Goal: Task Accomplishment & Management: Use online tool/utility

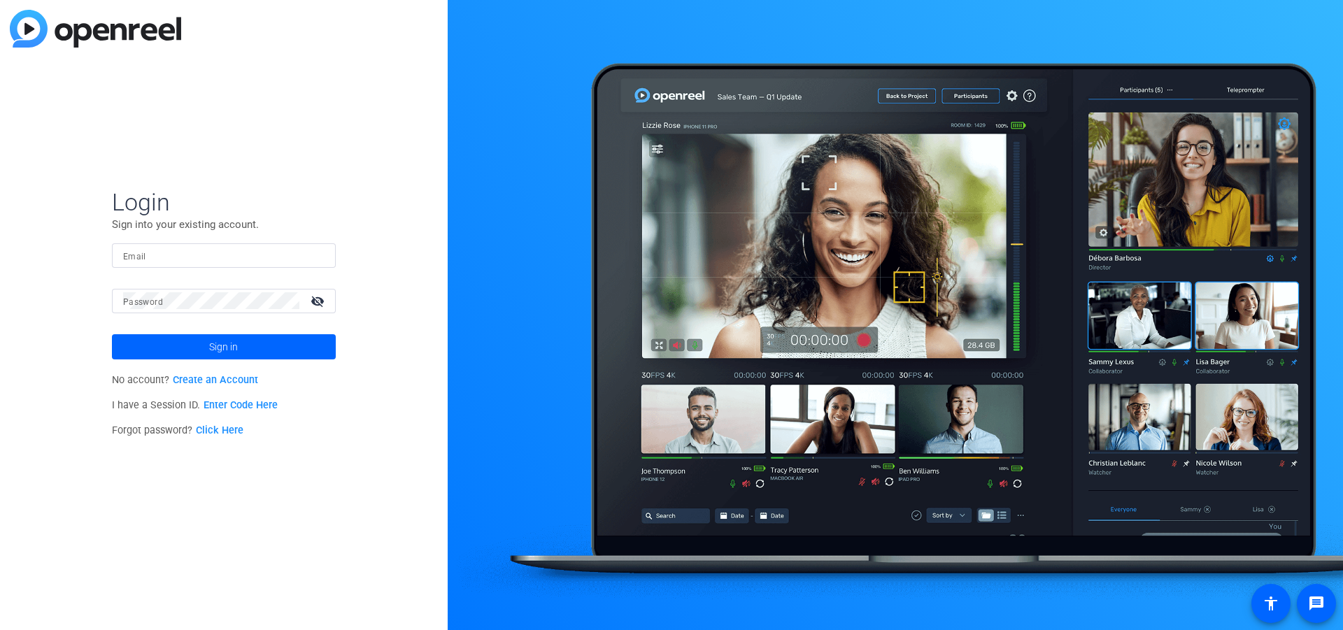
click at [183, 260] on input "Email" at bounding box center [224, 255] width 202 height 17
type input "Carrie.Stapp@"
click at [204, 383] on link "Create an Account" at bounding box center [215, 380] width 85 height 12
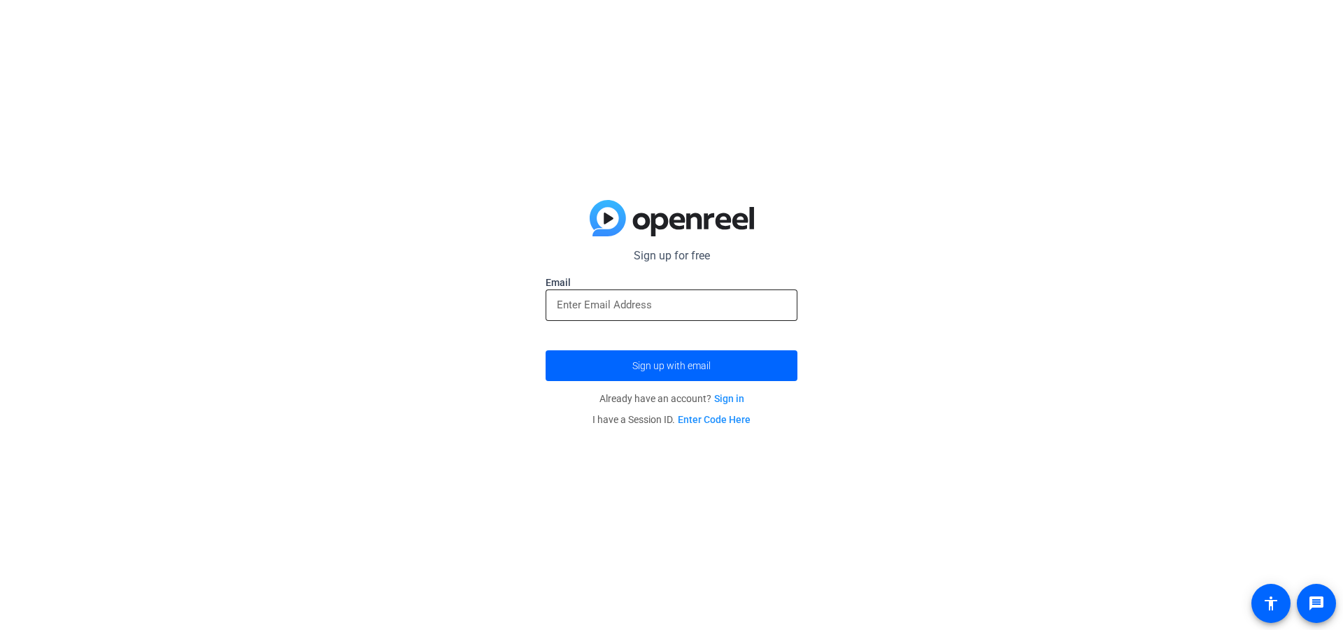
click at [608, 305] on input "email" at bounding box center [671, 305] width 229 height 17
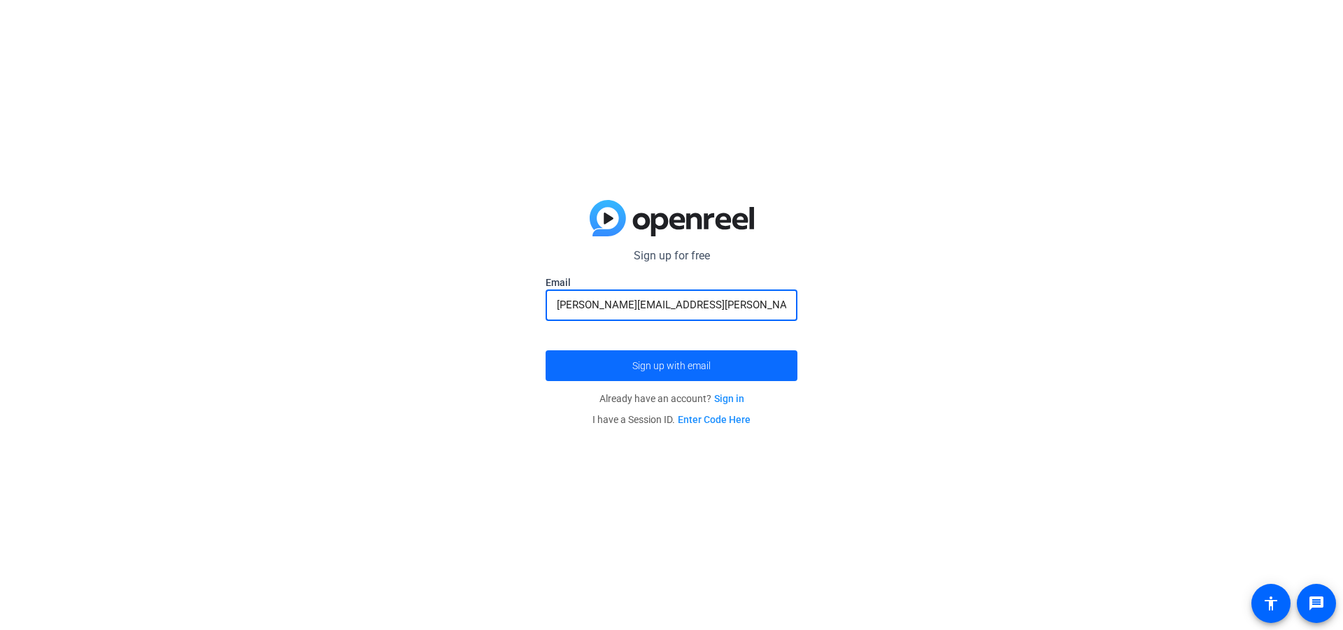
type input "Carrie.Stapp@Velera.com"
click at [668, 359] on span "submit" at bounding box center [672, 366] width 252 height 34
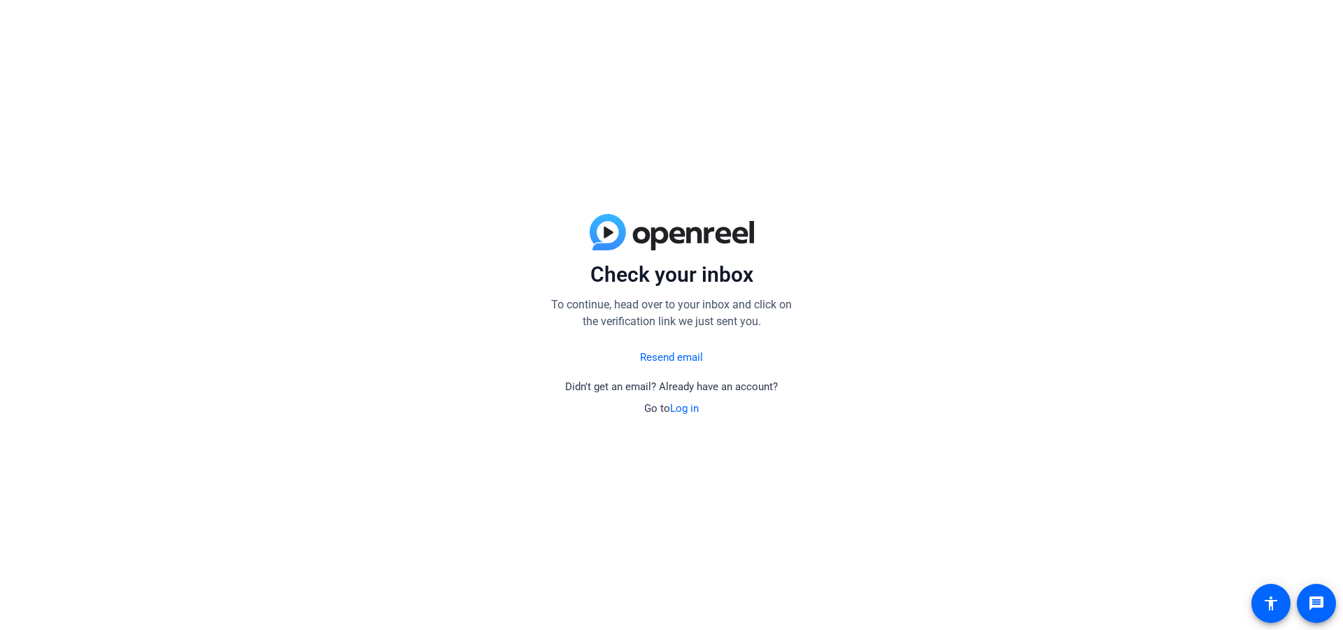
click at [682, 408] on link "Log in" at bounding box center [684, 408] width 29 height 13
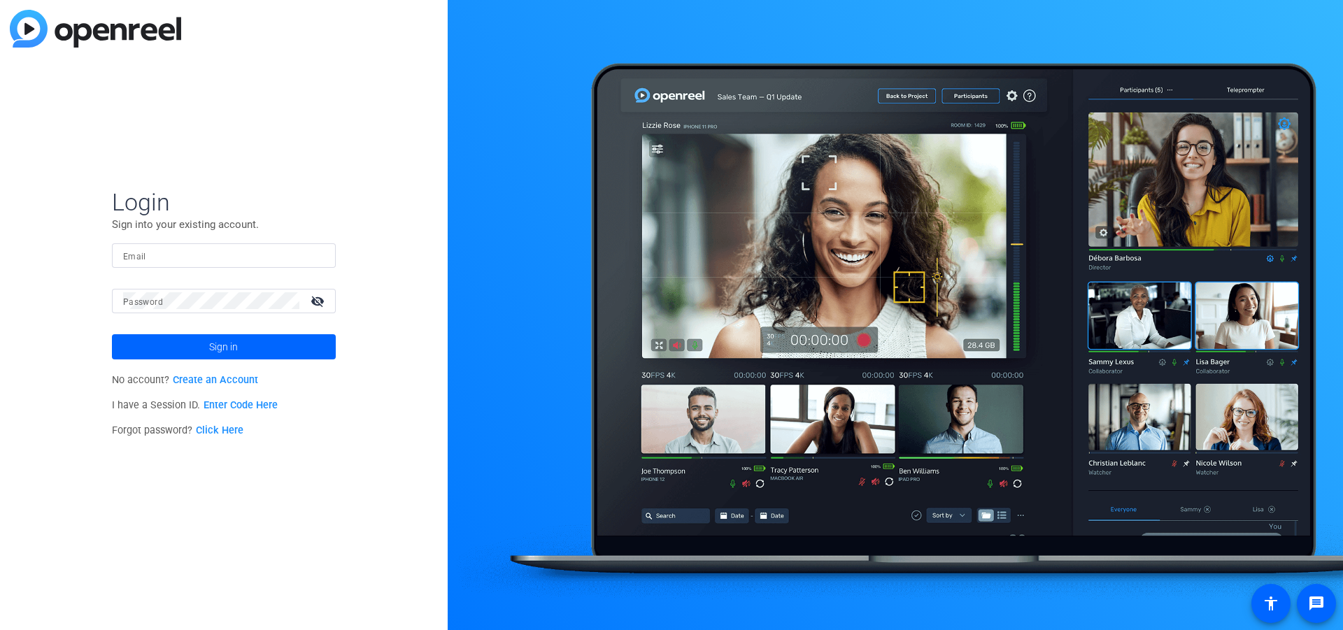
click at [171, 251] on input "Email" at bounding box center [224, 255] width 202 height 17
type input "Carrie.Stapp@Velera.com"
click at [264, 348] on span at bounding box center [224, 347] width 224 height 34
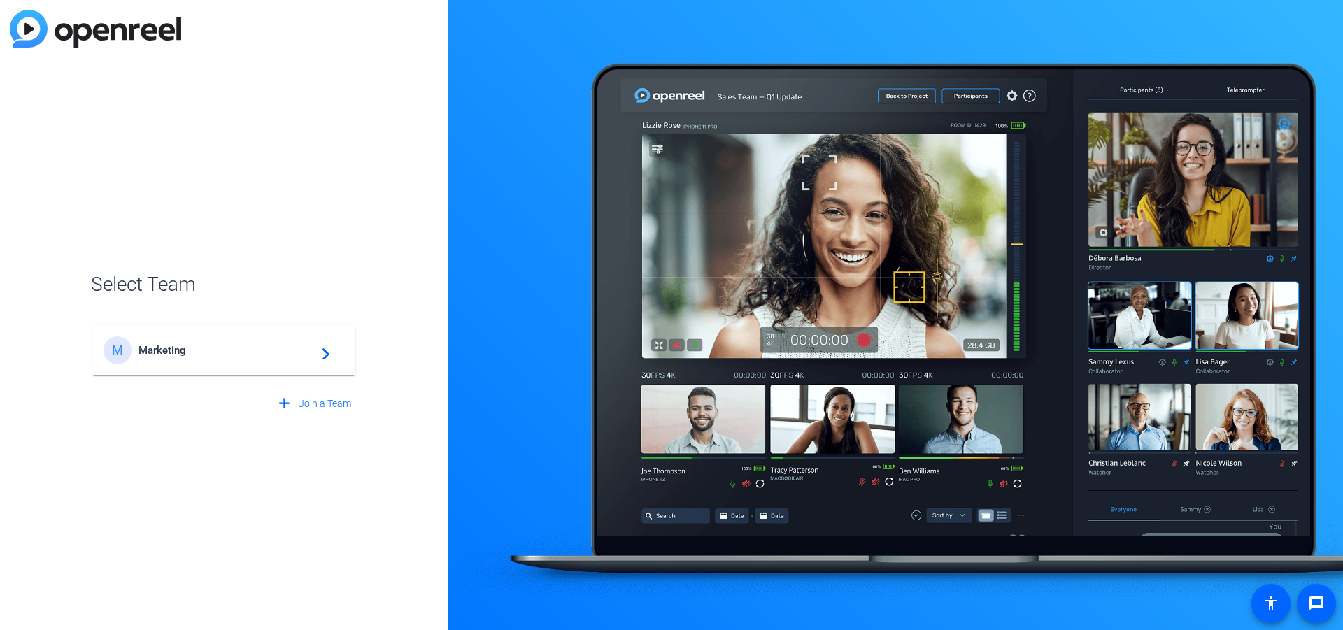
click at [319, 358] on mat-icon "navigate_next" at bounding box center [321, 350] width 17 height 17
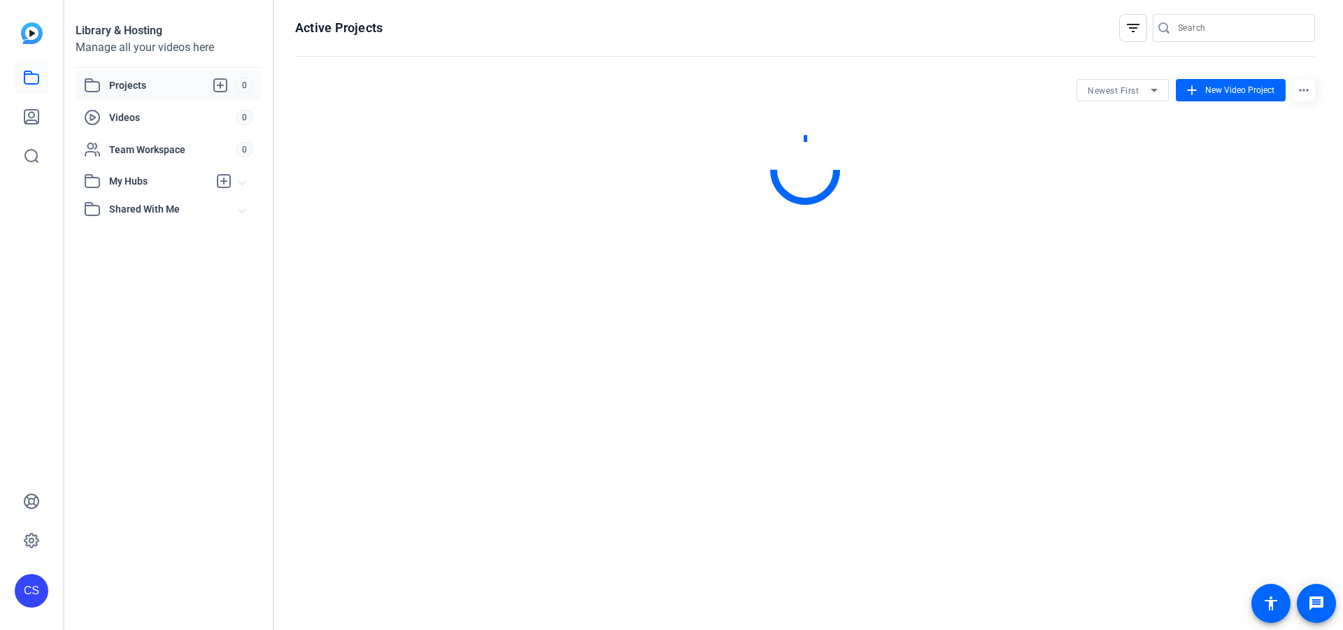
click at [327, 401] on div "Active Projects filter_list Newest First add New Video Project more_horiz" at bounding box center [805, 315] width 1062 height 630
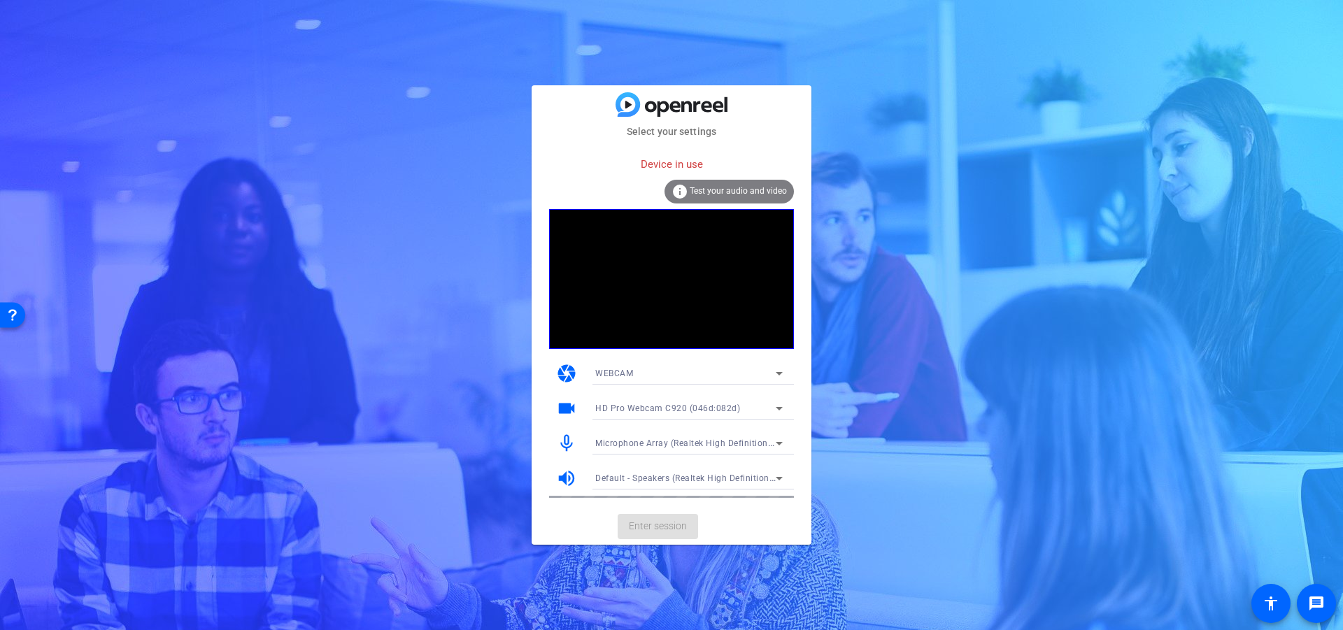
click at [649, 525] on mat-card-actions "Enter session" at bounding box center [672, 527] width 280 height 36
click at [744, 187] on span "Test your audio and video" at bounding box center [738, 191] width 97 height 10
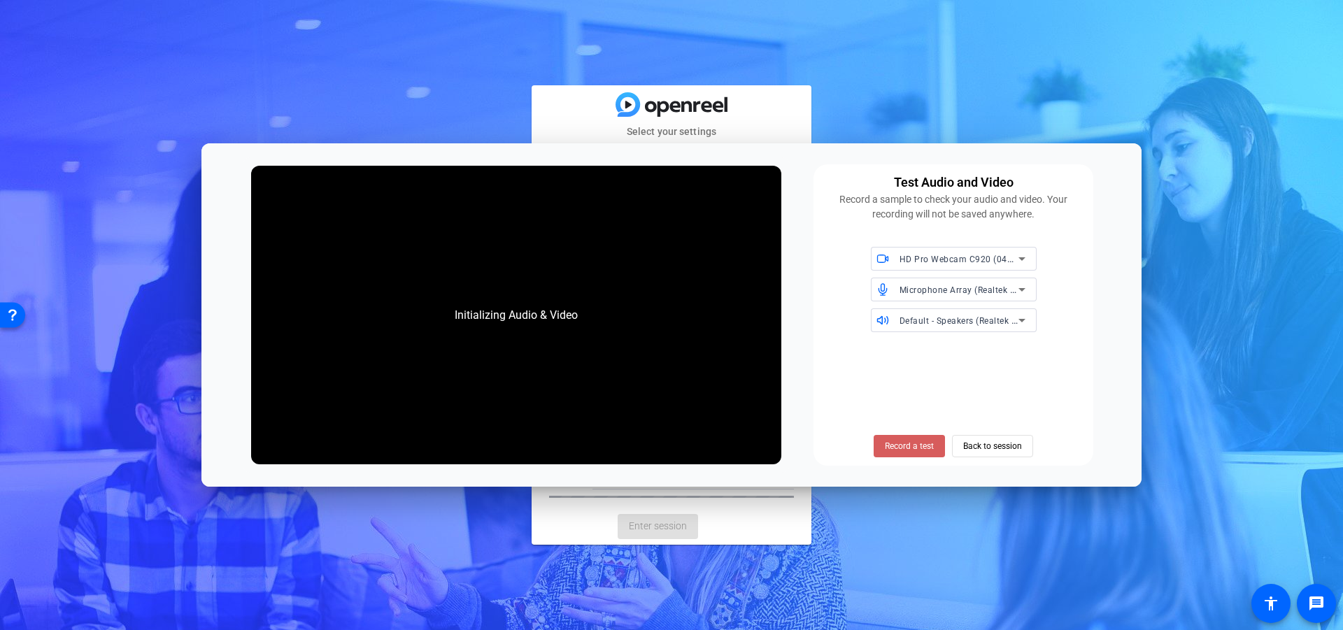
click at [891, 442] on span "Record a test" at bounding box center [909, 446] width 49 height 13
click at [972, 442] on span "Back to session" at bounding box center [992, 446] width 59 height 27
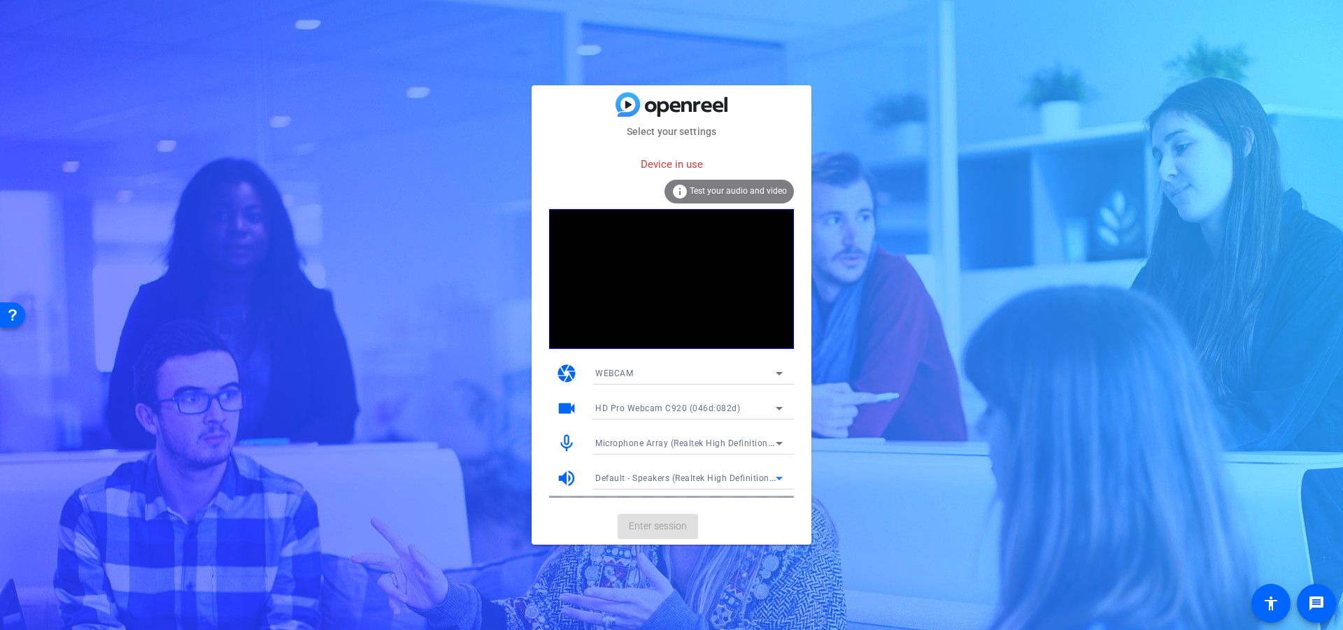
click at [780, 478] on icon at bounding box center [779, 478] width 7 height 3
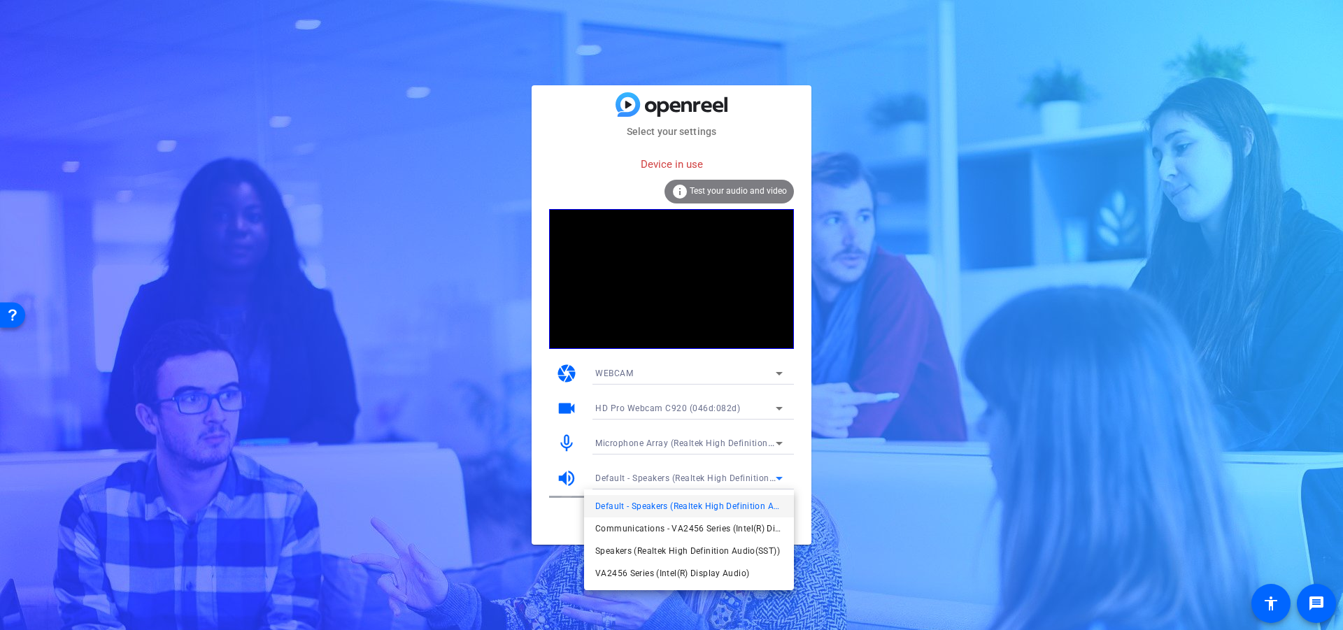
click at [780, 478] on div at bounding box center [671, 315] width 1343 height 630
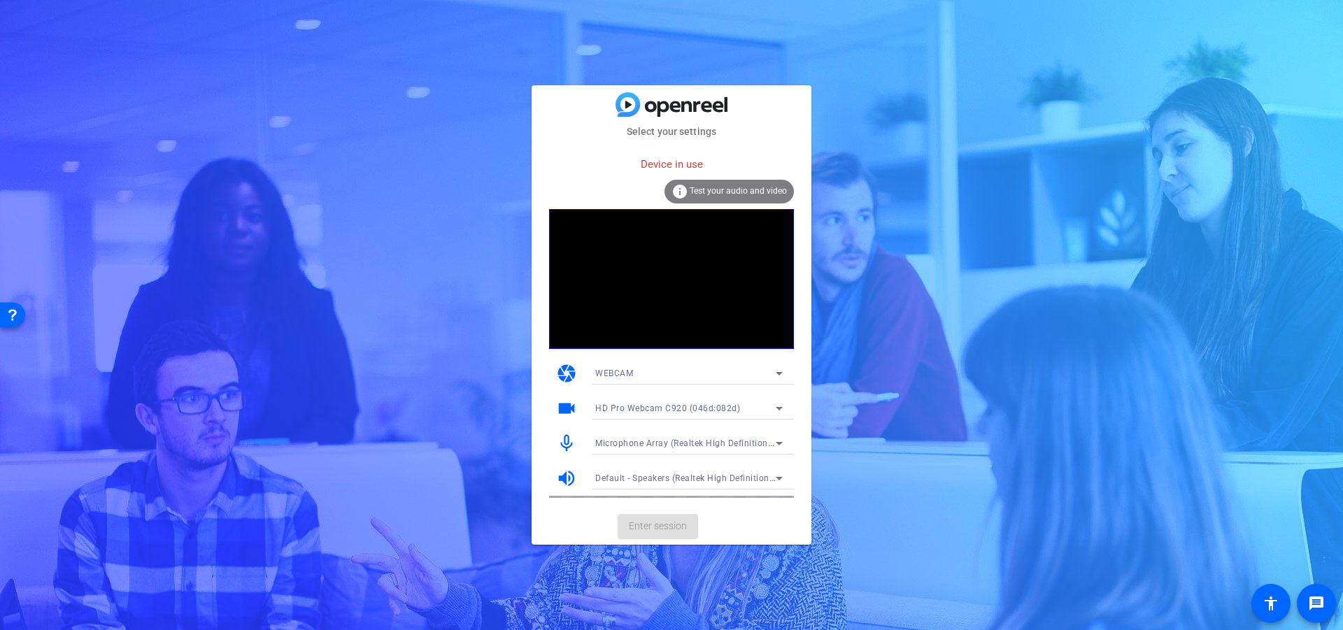
click at [665, 524] on mat-card-actions "Enter session" at bounding box center [672, 527] width 280 height 36
click at [674, 169] on div "Device in use" at bounding box center [671, 165] width 245 height 30
click at [777, 373] on icon at bounding box center [779, 373] width 7 height 3
click at [635, 400] on mat-option "WEBCAM" at bounding box center [689, 401] width 210 height 22
click at [683, 189] on mat-icon "info" at bounding box center [680, 191] width 17 height 17
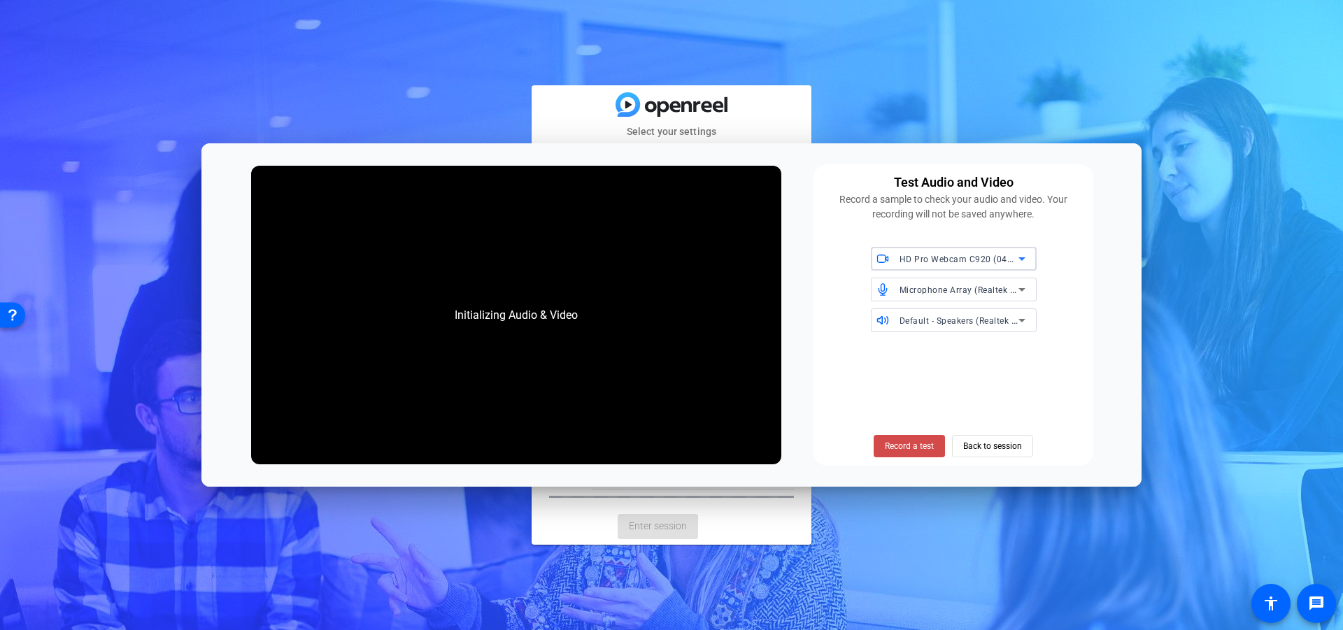
click at [910, 445] on span "Record a test" at bounding box center [909, 446] width 49 height 13
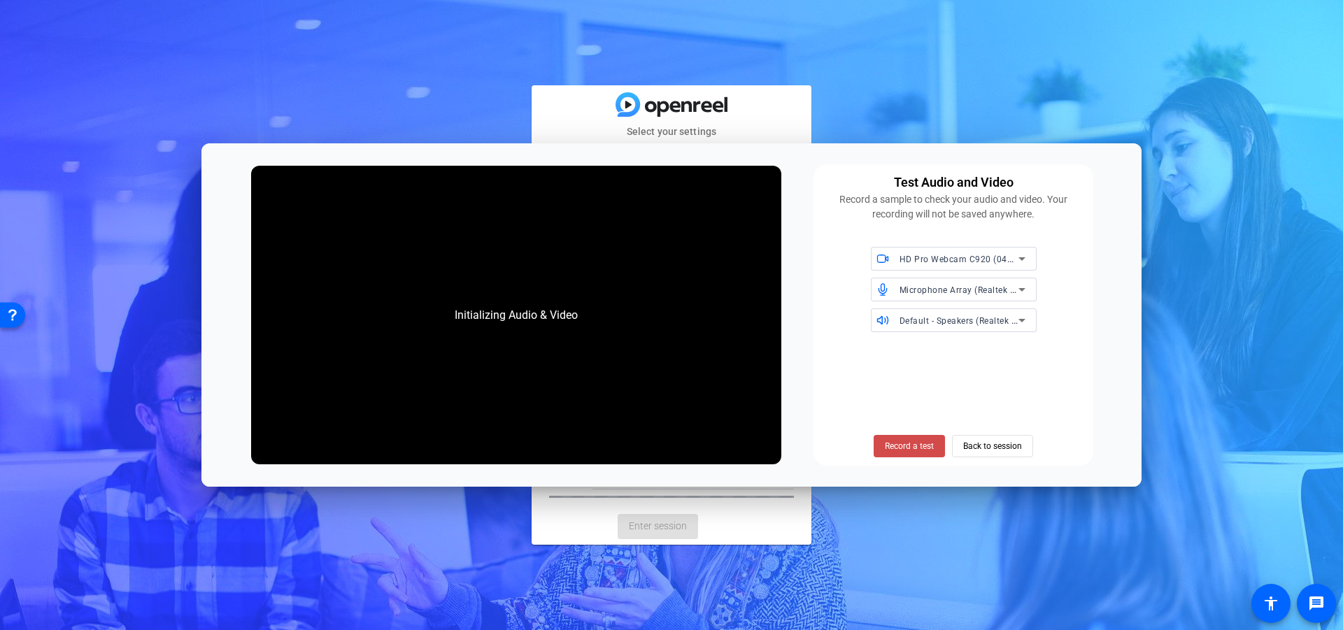
click at [925, 442] on span "Record a test" at bounding box center [909, 446] width 49 height 13
click at [987, 446] on span "Back to session" at bounding box center [992, 446] width 59 height 27
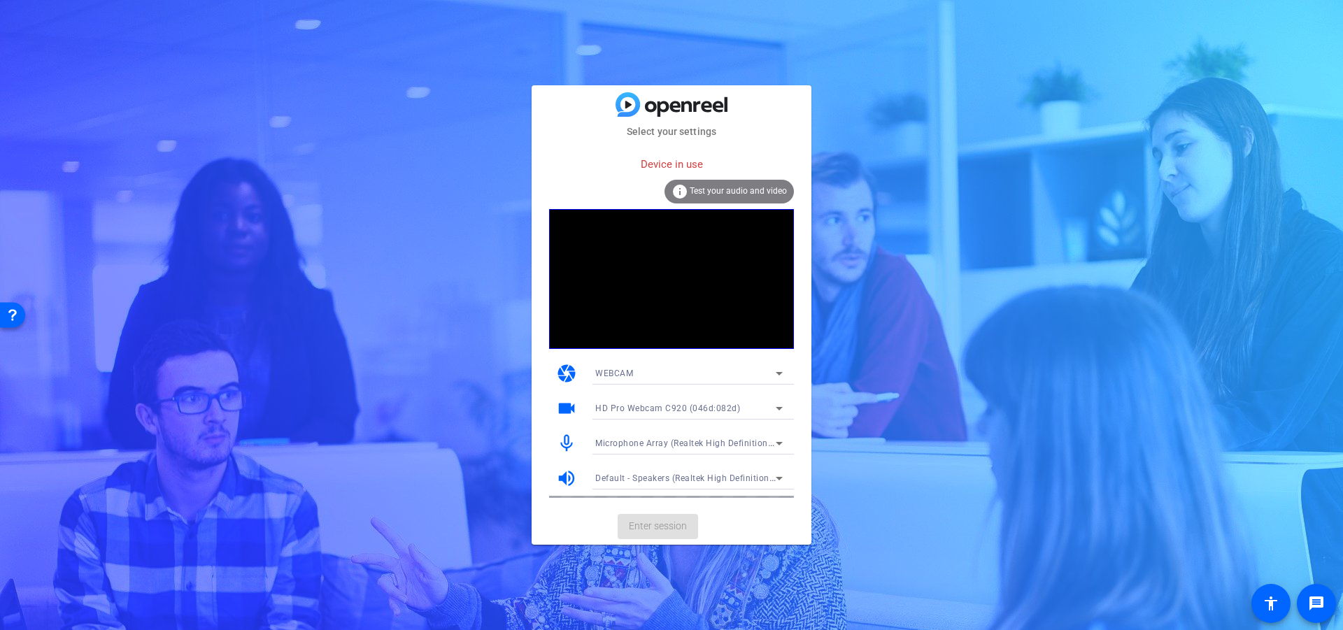
click at [647, 523] on mat-card-actions "Enter session" at bounding box center [672, 527] width 280 height 36
click at [440, 427] on div "Select your settings Device in use info Test your audio and video camera WEBCAM…" at bounding box center [671, 315] width 1343 height 630
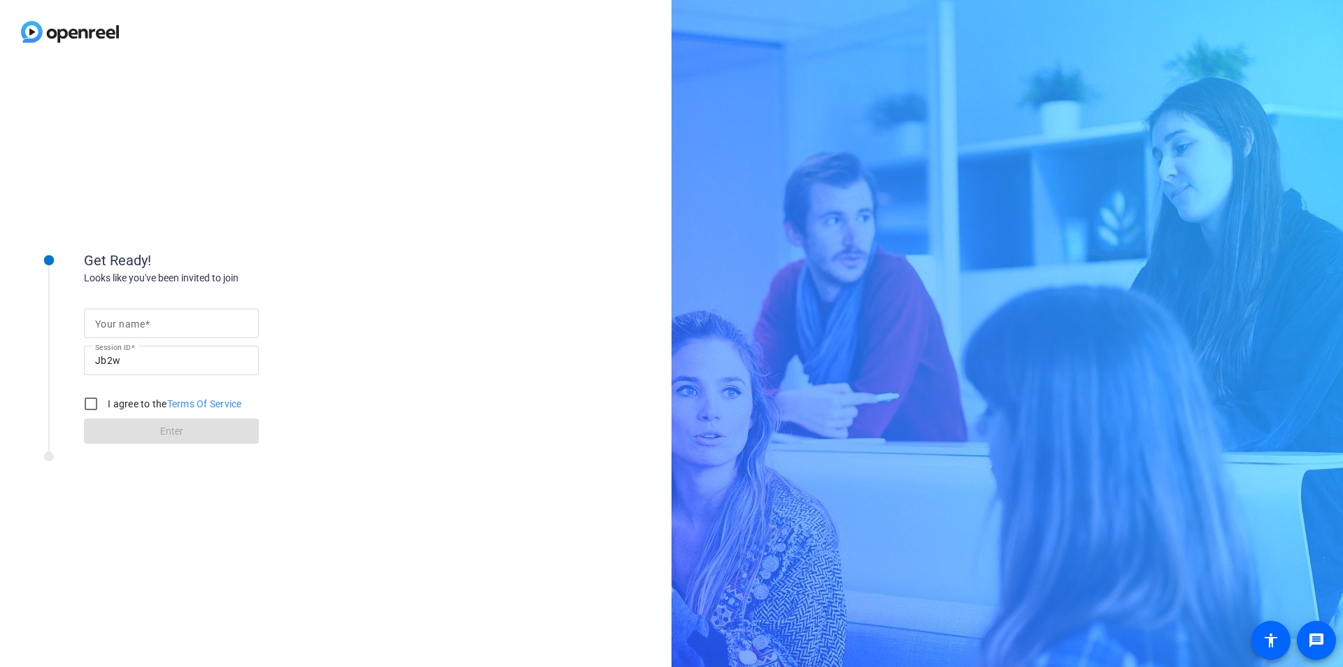
click at [114, 325] on mat-label "Your name" at bounding box center [120, 323] width 50 height 11
click at [114, 325] on input "Your name" at bounding box center [171, 323] width 153 height 17
type input "[PERSON_NAME]"
click at [90, 406] on input "I agree to the Terms Of Service" at bounding box center [91, 404] width 28 height 28
checkbox input "true"
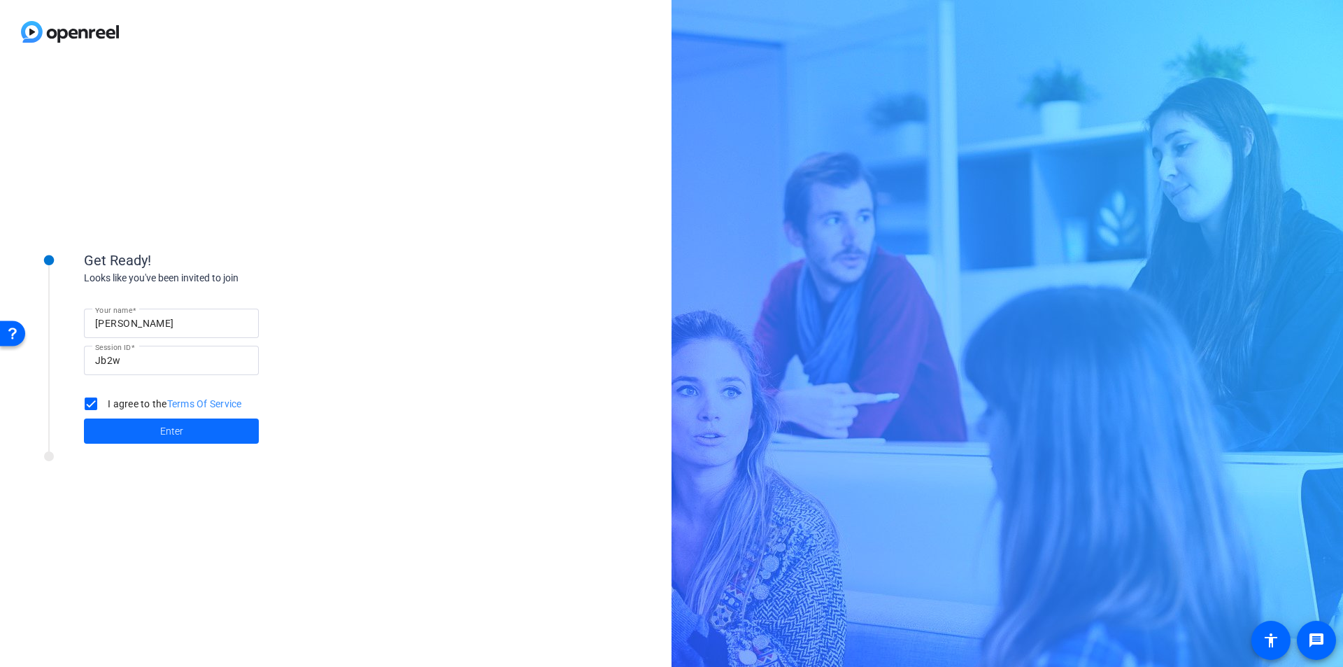
click at [186, 437] on span at bounding box center [171, 431] width 175 height 34
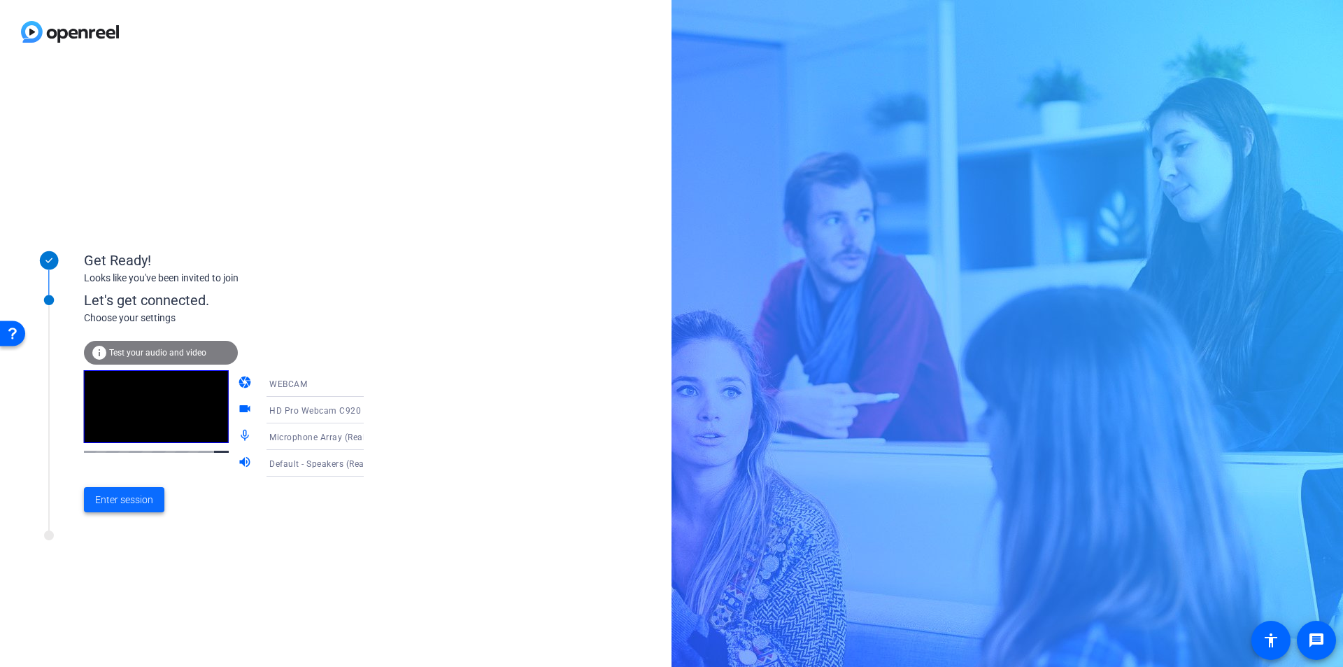
click at [139, 497] on span "Enter session" at bounding box center [124, 500] width 58 height 15
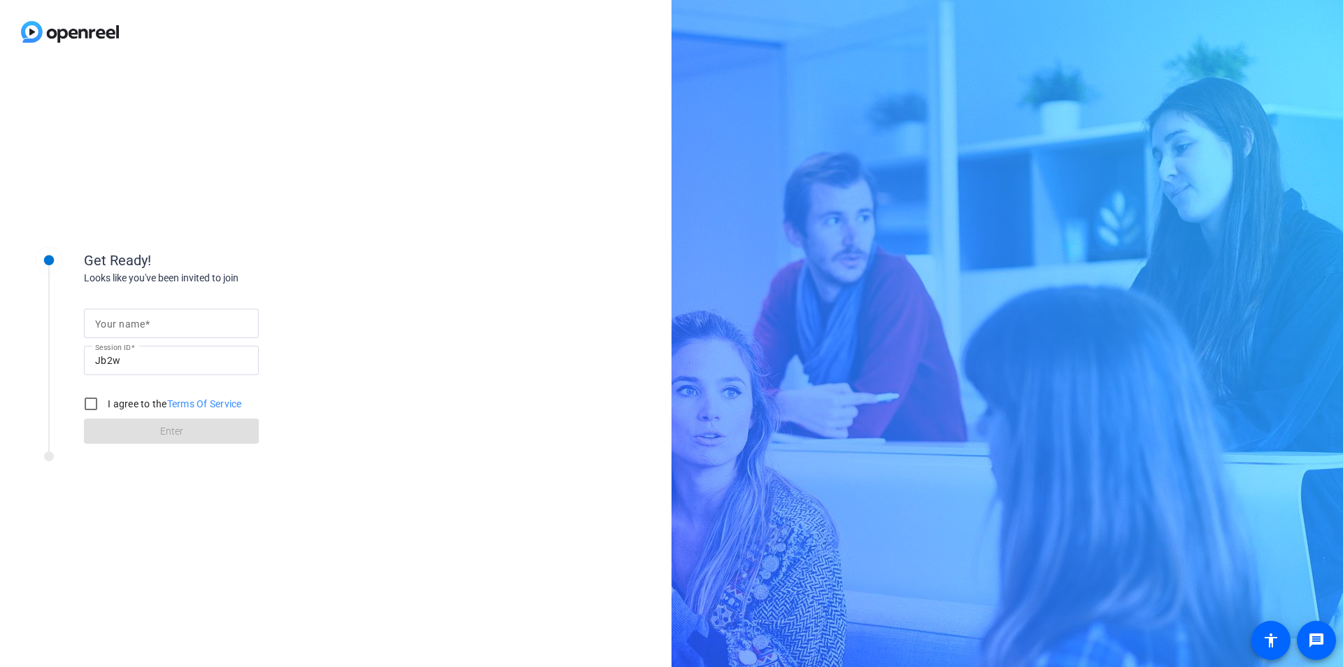
click at [142, 318] on mat-label "Your name" at bounding box center [120, 323] width 50 height 11
click at [142, 318] on input "Your name" at bounding box center [171, 323] width 153 height 17
type input "[PERSON_NAME]"
click at [95, 401] on input "I agree to the Terms Of Service" at bounding box center [91, 404] width 28 height 28
checkbox input "true"
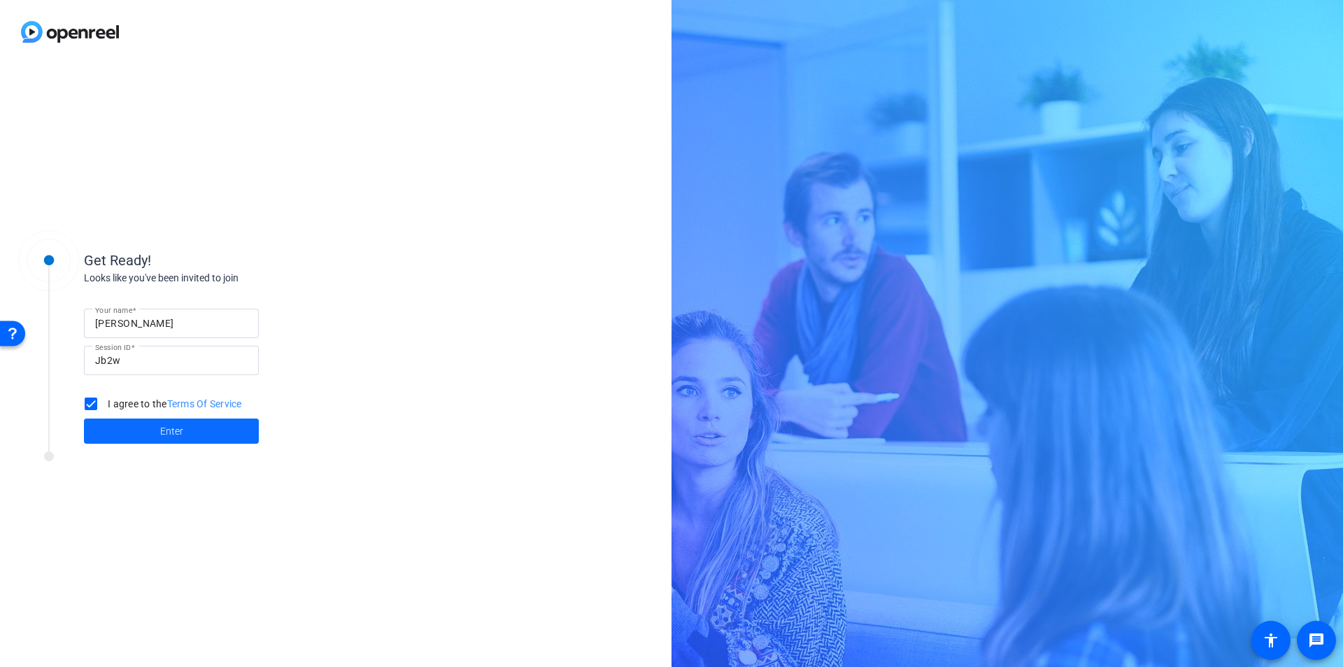
click at [176, 432] on span "Enter" at bounding box center [171, 431] width 23 height 15
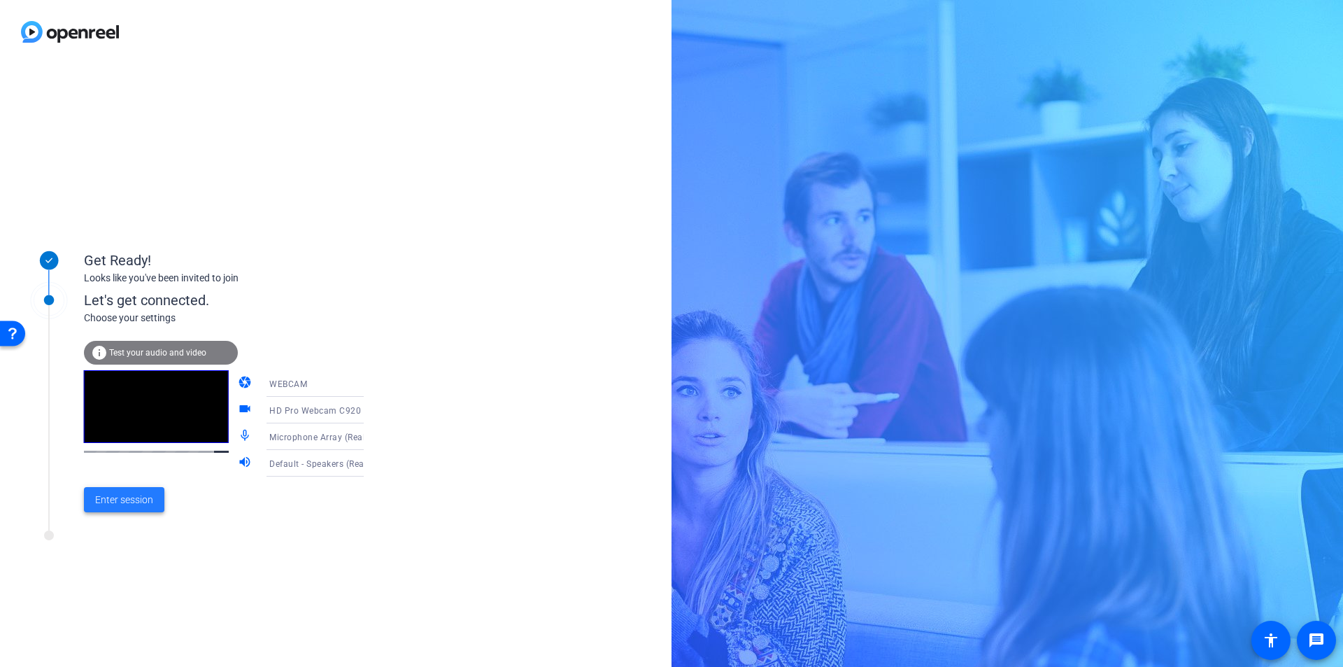
click at [134, 502] on span "Enter session" at bounding box center [124, 500] width 58 height 15
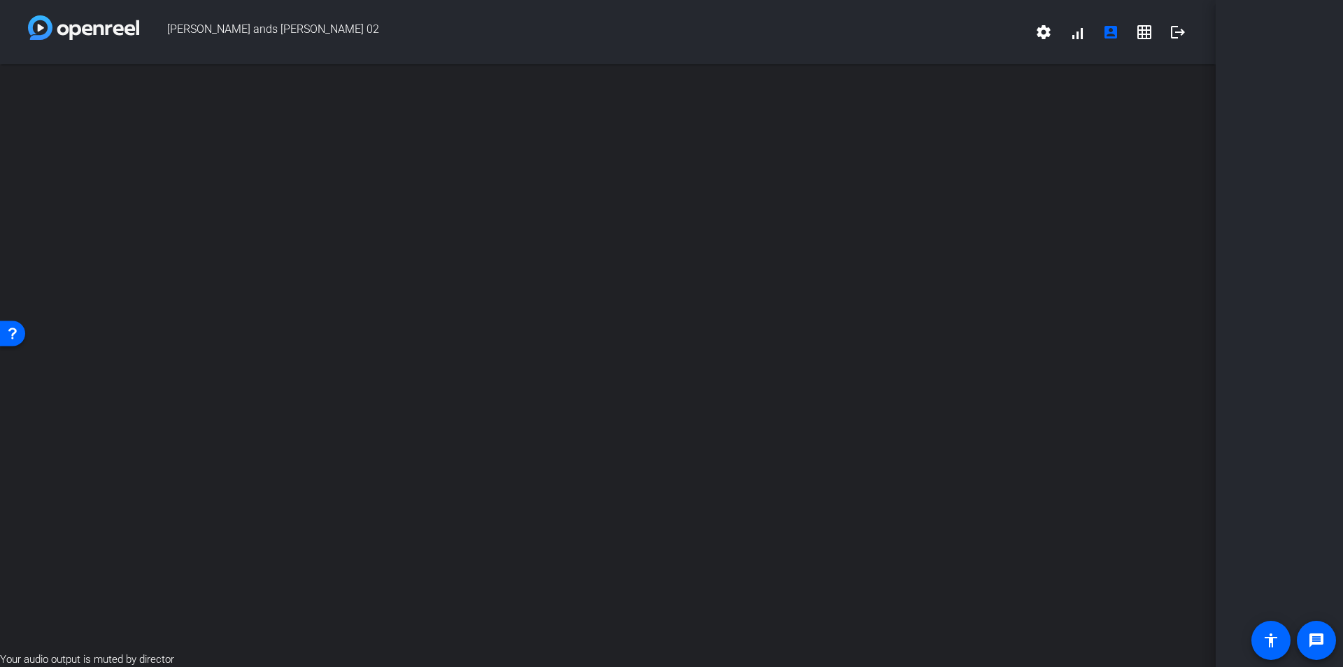
drag, startPoint x: 1331, startPoint y: 0, endPoint x: 1039, endPoint y: 160, distance: 332.5
click at [1039, 160] on div "open_in_new" at bounding box center [608, 357] width 1216 height 587
click at [1042, 31] on mat-icon "settings" at bounding box center [1044, 32] width 17 height 17
click at [1042, 31] on div at bounding box center [671, 333] width 1343 height 667
click at [1262, 639] on span at bounding box center [1271, 640] width 34 height 34
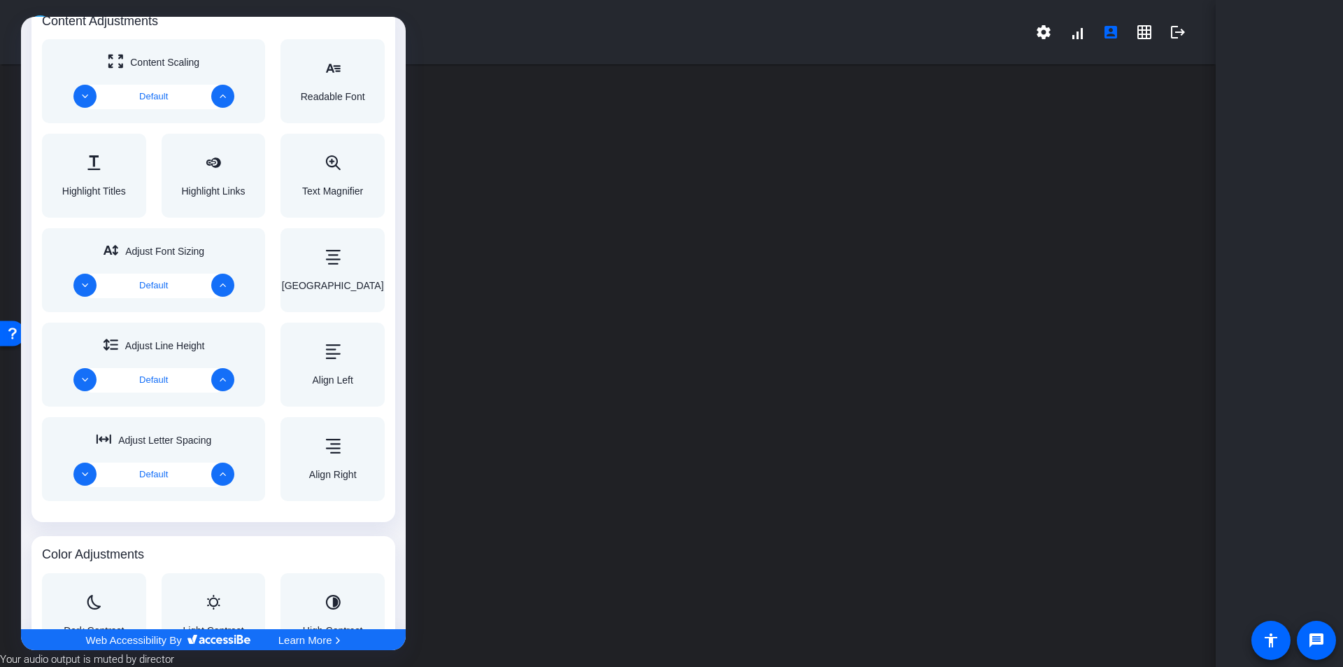
scroll to position [910, 0]
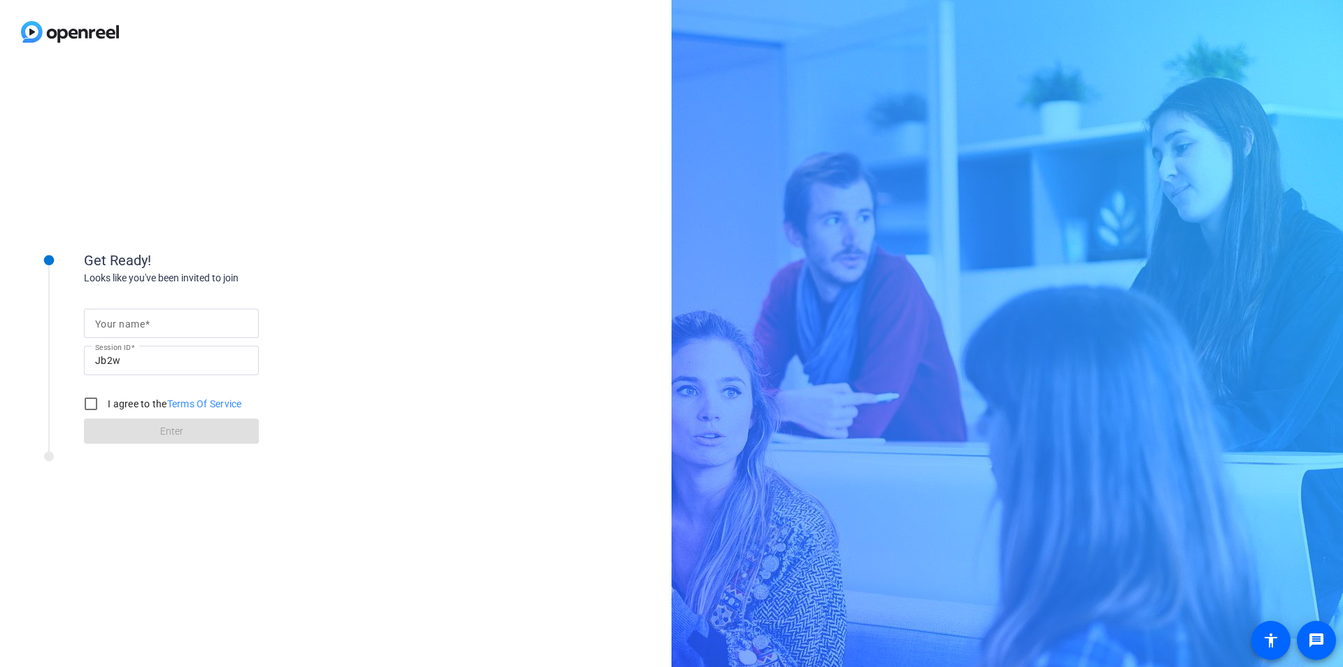
click at [148, 325] on span at bounding box center [147, 323] width 5 height 11
click at [148, 325] on input "Your name" at bounding box center [171, 323] width 153 height 17
type input "[PERSON_NAME]"
click at [94, 400] on input "I agree to the Terms Of Service" at bounding box center [91, 404] width 28 height 28
checkbox input "true"
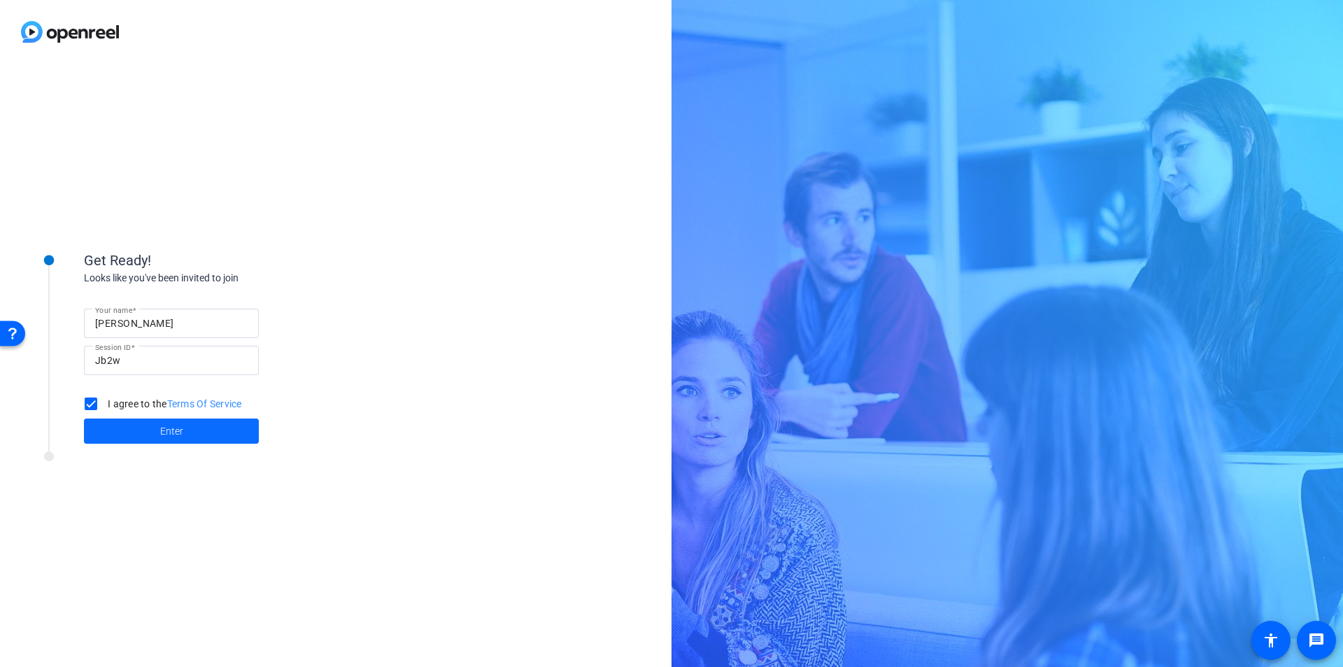
click at [160, 430] on span "Enter" at bounding box center [171, 431] width 23 height 15
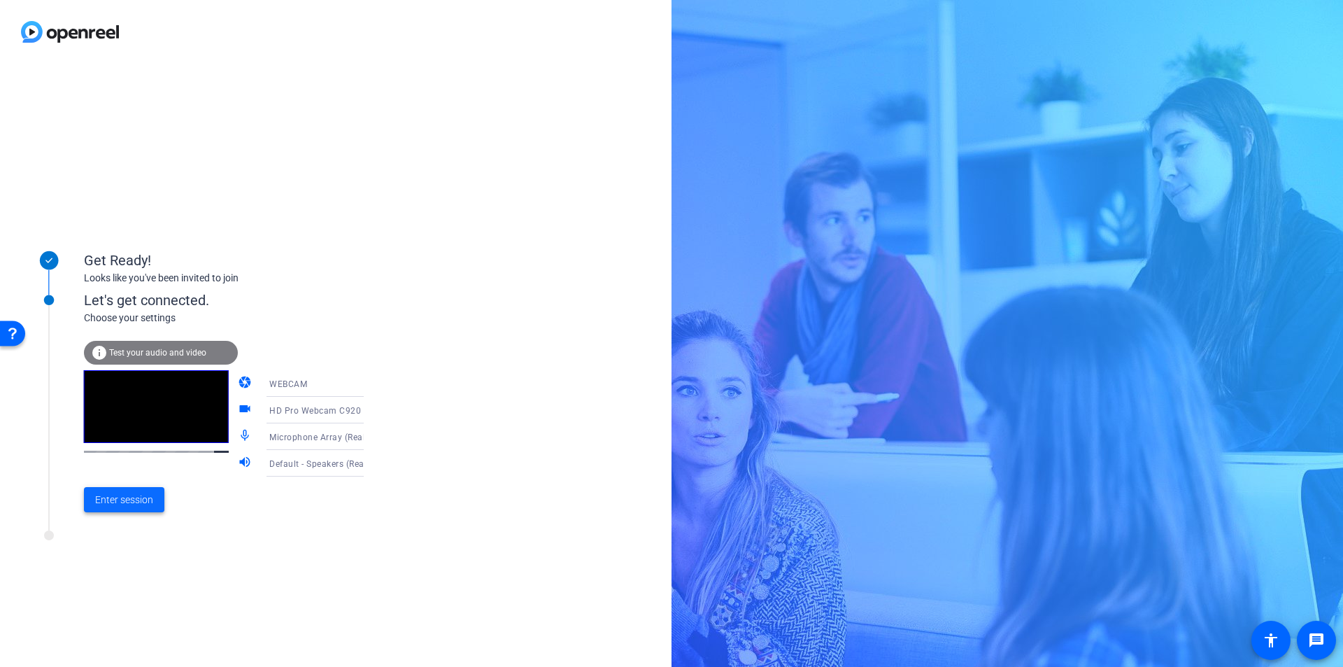
click at [127, 502] on span "Enter session" at bounding box center [124, 500] width 58 height 15
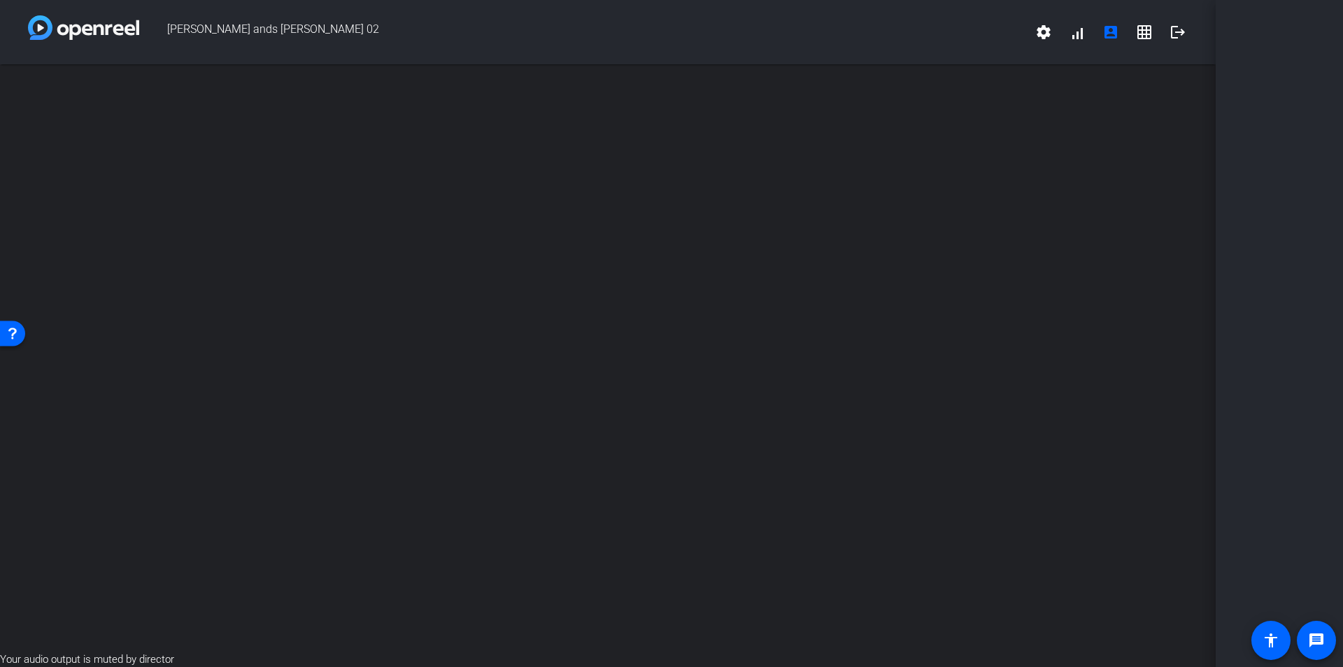
click at [14, 330] on div "Open Resource Center" at bounding box center [12, 332] width 11 height 11
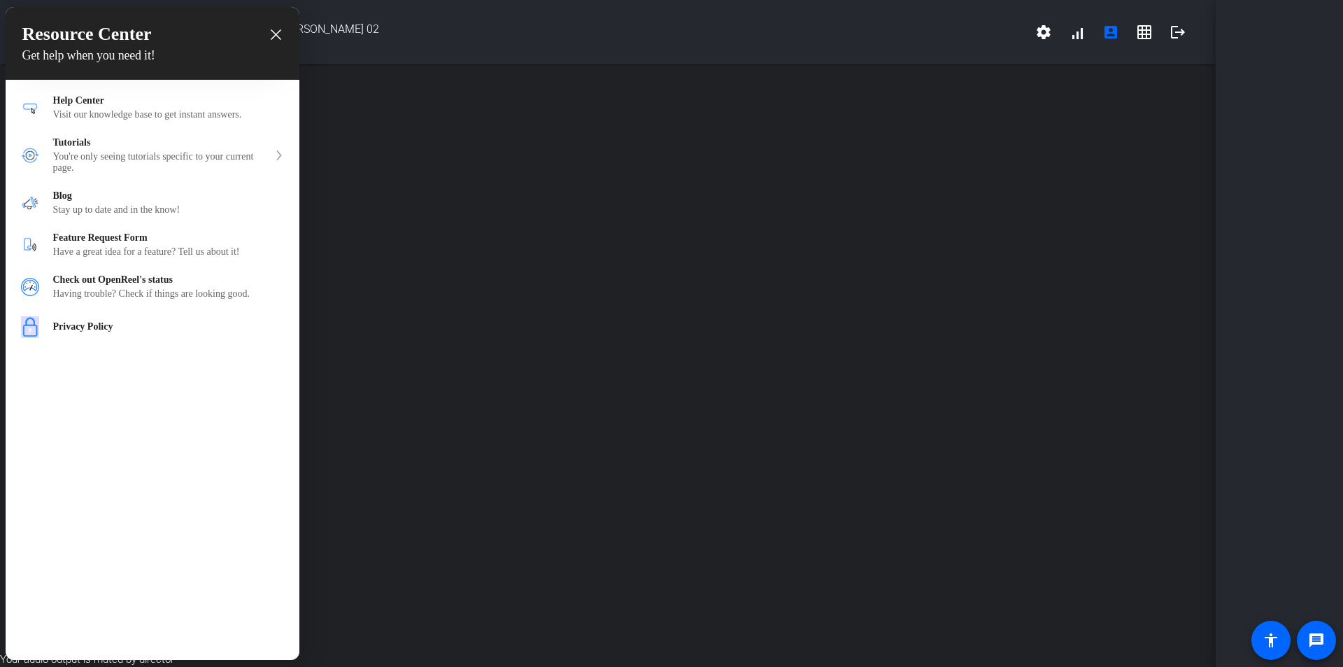
click at [782, 335] on div at bounding box center [671, 333] width 1343 height 667
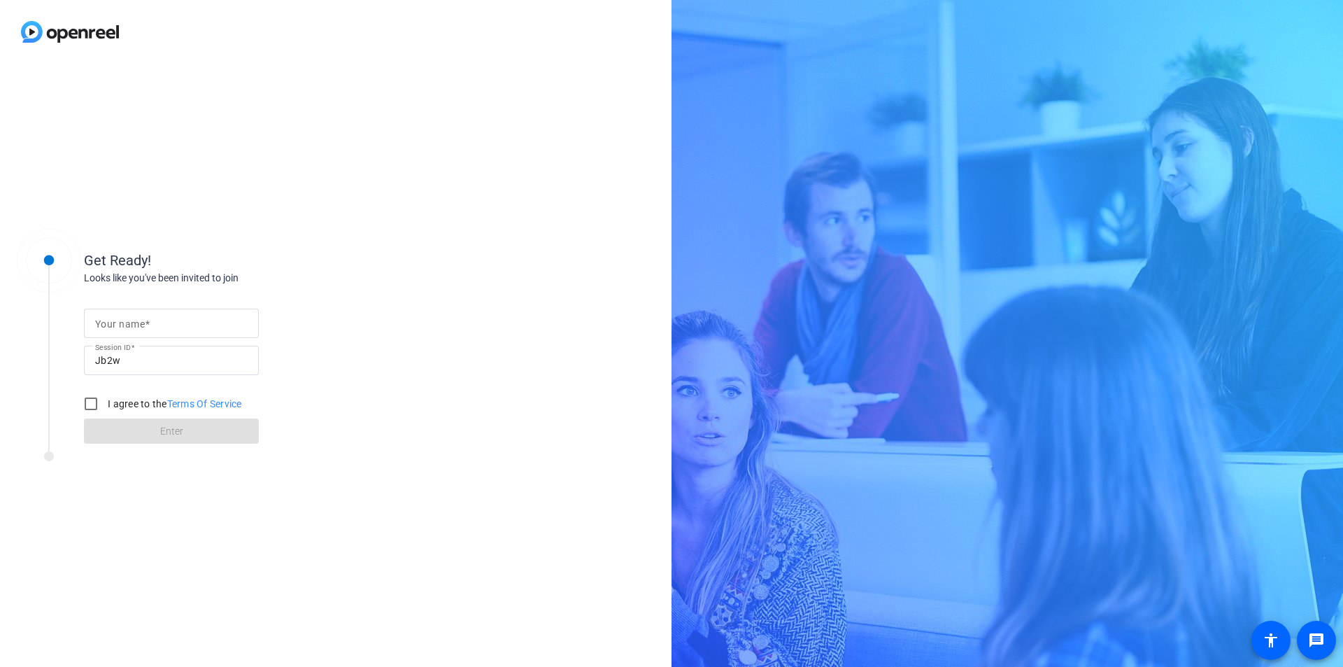
click at [146, 321] on span at bounding box center [147, 323] width 5 height 11
click at [135, 324] on mat-label "Your name" at bounding box center [120, 323] width 50 height 11
click at [129, 324] on mat-label "Your name" at bounding box center [120, 323] width 50 height 11
click at [114, 321] on mat-label "Your name" at bounding box center [120, 323] width 50 height 11
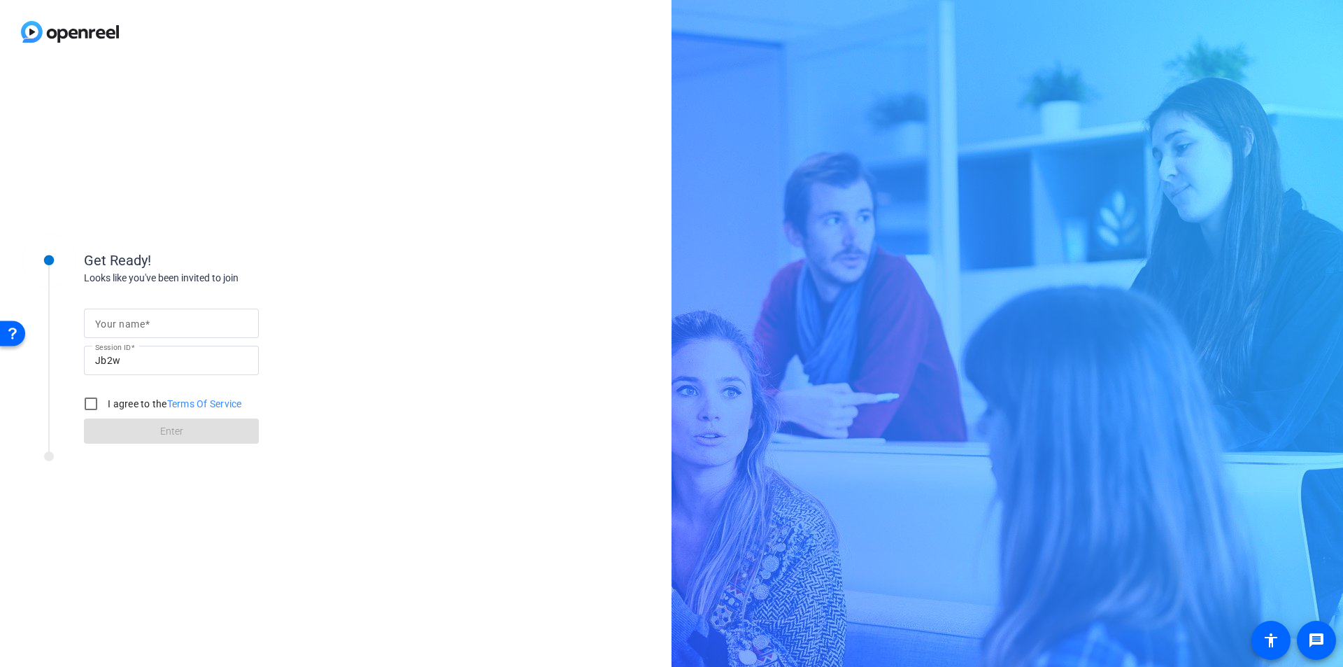
click at [75, 549] on div "Get Ready! Looks like you've been invited to join Your name Session ID Jb2w I a…" at bounding box center [336, 365] width 672 height 603
click at [100, 319] on mat-label "Your name" at bounding box center [120, 323] width 50 height 11
click at [100, 325] on mat-label "Your name" at bounding box center [120, 323] width 50 height 11
click at [174, 327] on input "Your name" at bounding box center [171, 323] width 153 height 17
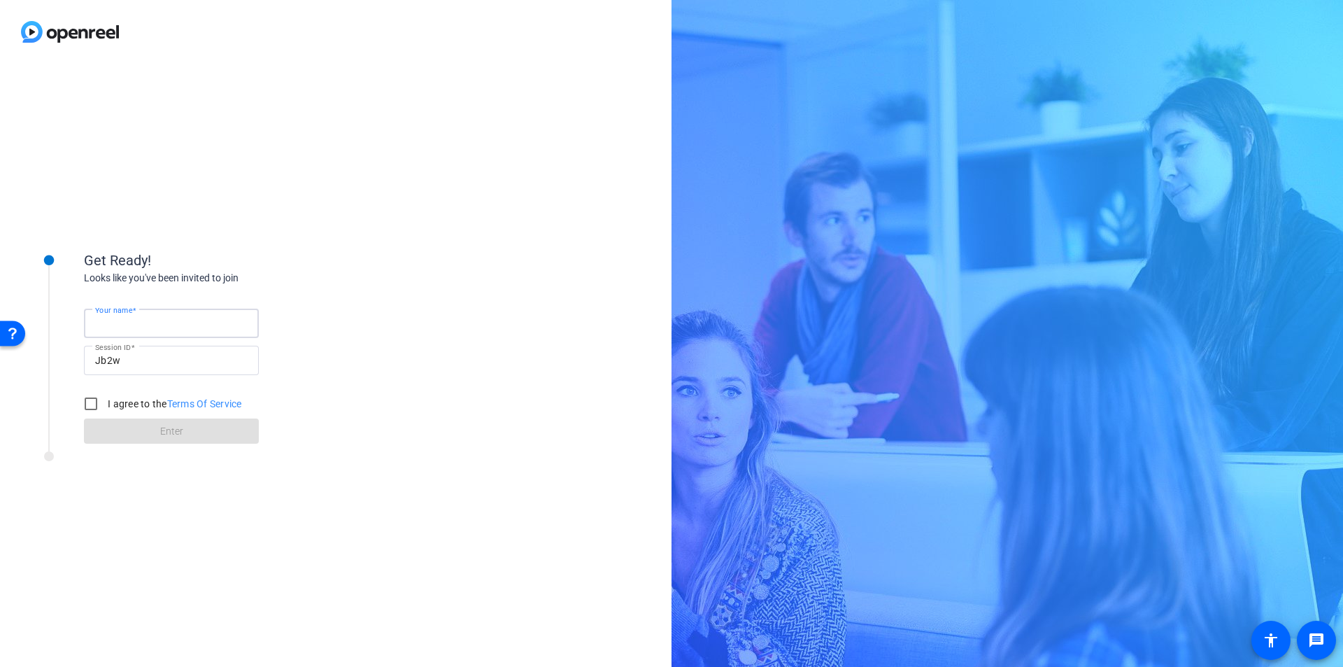
type input "[PERSON_NAME]"
click at [87, 403] on input "I agree to the Terms Of Service" at bounding box center [91, 404] width 28 height 28
click at [87, 399] on input "I agree to the Terms Of Service" at bounding box center [91, 404] width 28 height 28
click at [90, 403] on input "I agree to the Terms Of Service" at bounding box center [91, 404] width 28 height 28
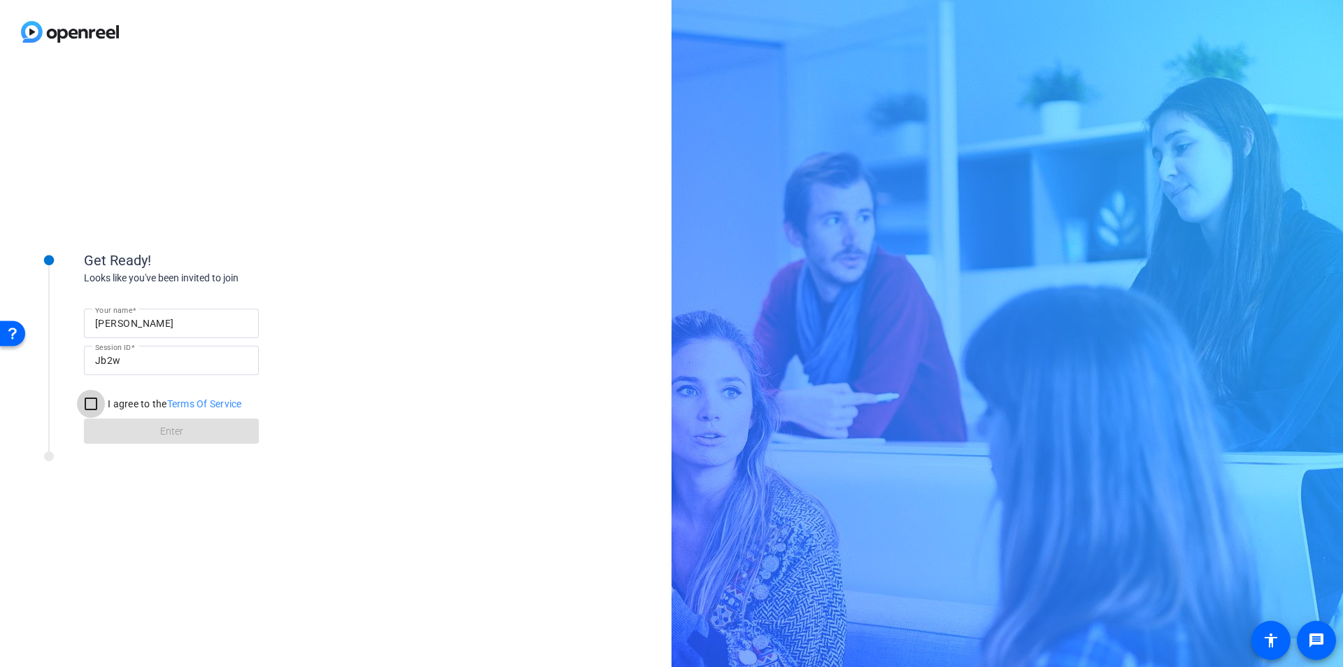
click at [90, 403] on input "I agree to the Terms Of Service" at bounding box center [91, 404] width 28 height 28
click at [90, 401] on input "I agree to the Terms Of Service" at bounding box center [91, 404] width 28 height 28
click at [89, 406] on input "I agree to the Terms Of Service" at bounding box center [91, 404] width 28 height 28
drag, startPoint x: 446, startPoint y: 411, endPoint x: 223, endPoint y: 391, distance: 223.4
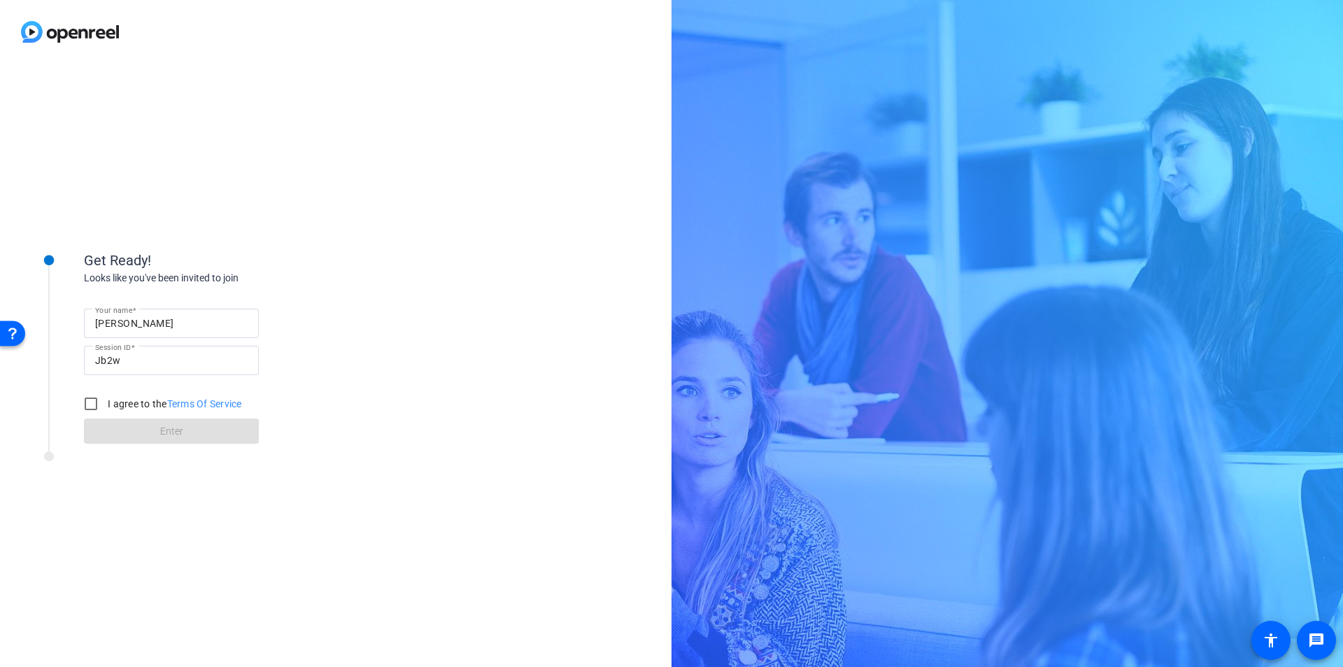
click at [446, 411] on div "Get Ready! Looks like you've been invited to join Your name Carrie Session ID J…" at bounding box center [336, 365] width 672 height 603
click at [91, 406] on input "I agree to the Terms Of Service" at bounding box center [91, 404] width 28 height 28
click at [137, 325] on mat-label "Your name" at bounding box center [120, 323] width 50 height 11
click at [132, 325] on mat-label "Your name" at bounding box center [120, 323] width 50 height 11
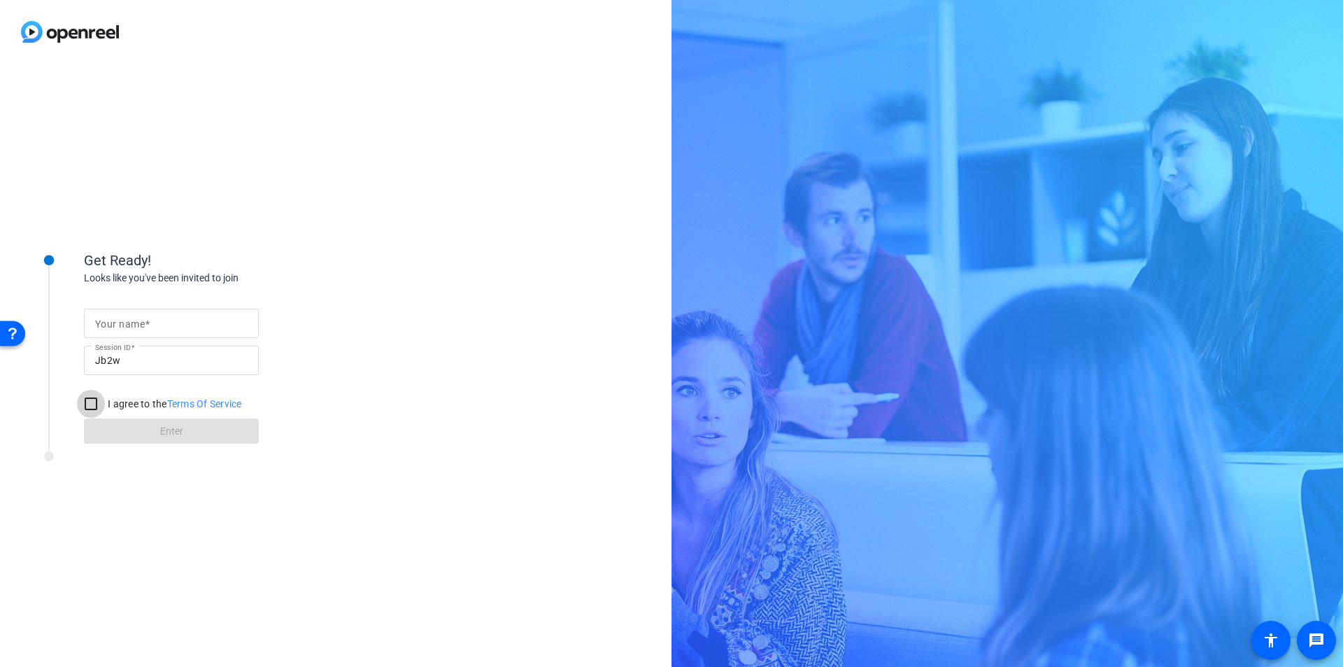
click at [89, 399] on input "I agree to the Terms Of Service" at bounding box center [91, 404] width 28 height 28
checkbox input "true"
click at [178, 432] on form "Your name Session ID Jb2w I agree to the Terms Of Service Enter" at bounding box center [171, 372] width 175 height 143
click at [106, 325] on mat-label "Your name" at bounding box center [120, 323] width 50 height 11
click at [106, 325] on input "Your name" at bounding box center [171, 323] width 153 height 17
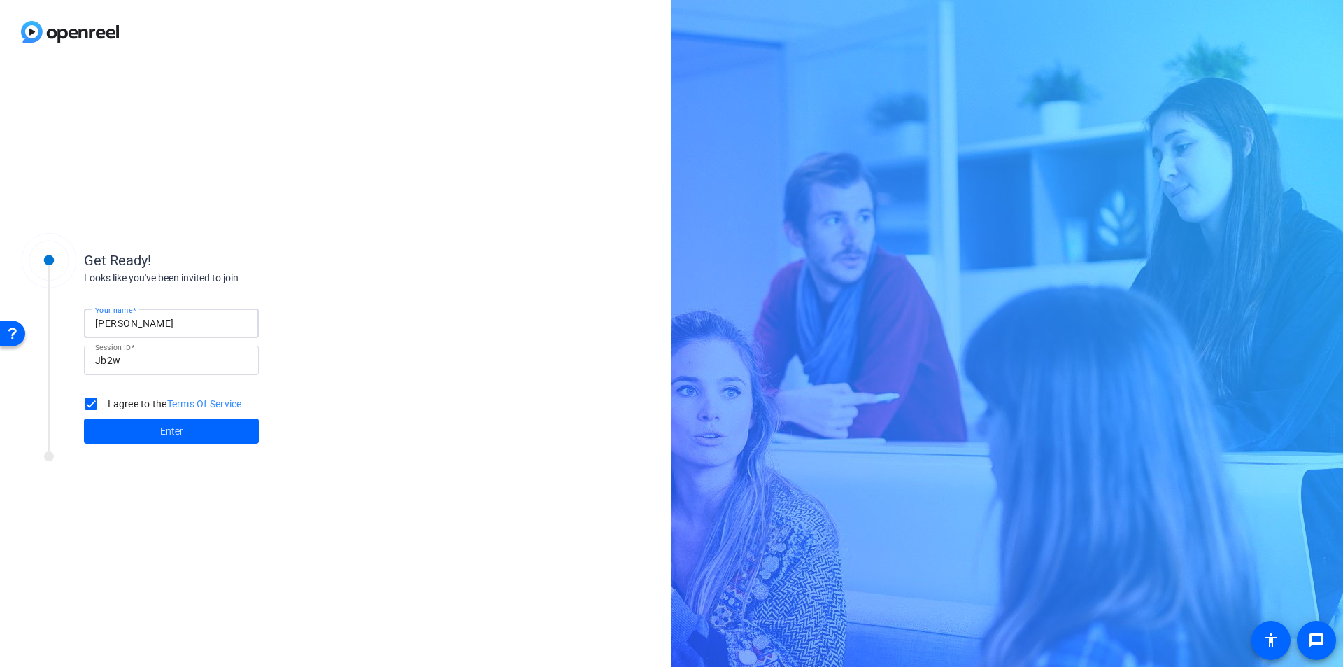
type input "[PERSON_NAME]"
click at [176, 430] on span "Enter" at bounding box center [171, 431] width 23 height 15
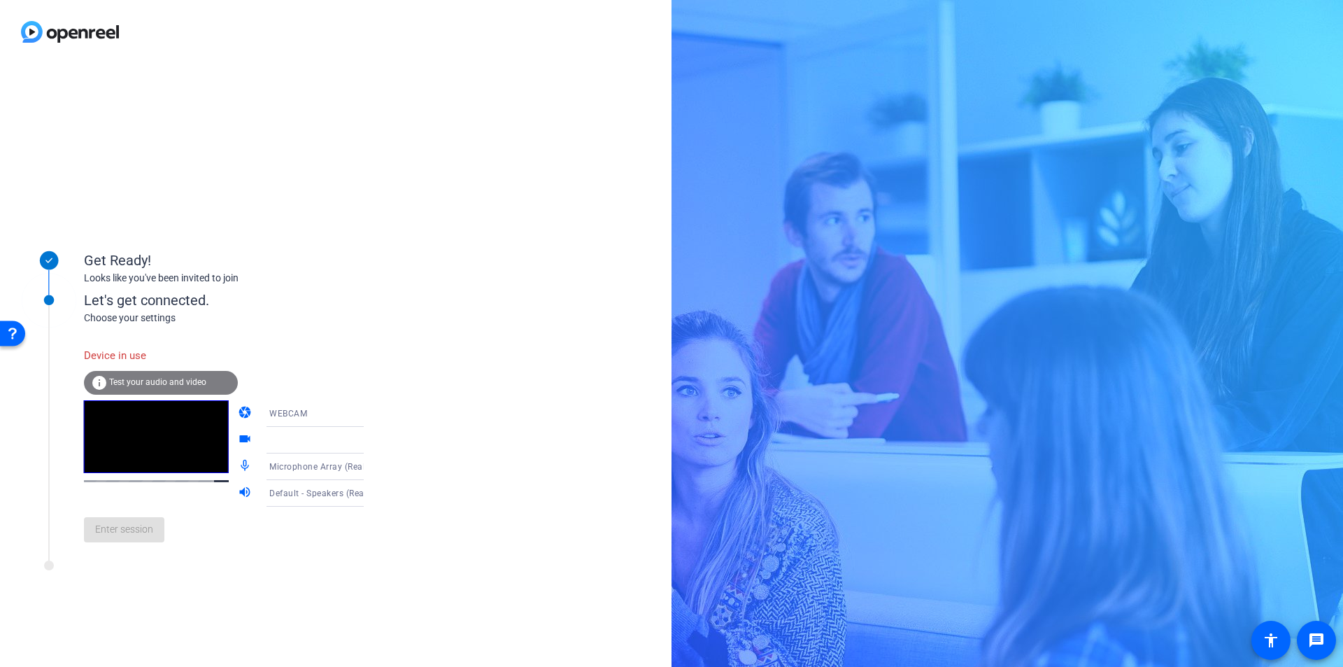
click at [369, 441] on icon at bounding box center [377, 440] width 17 height 17
click at [306, 469] on span "HD Pro Webcam C920 (046d:082d)" at bounding box center [304, 476] width 108 height 34
click at [138, 353] on div "Device in use" at bounding box center [161, 356] width 154 height 30
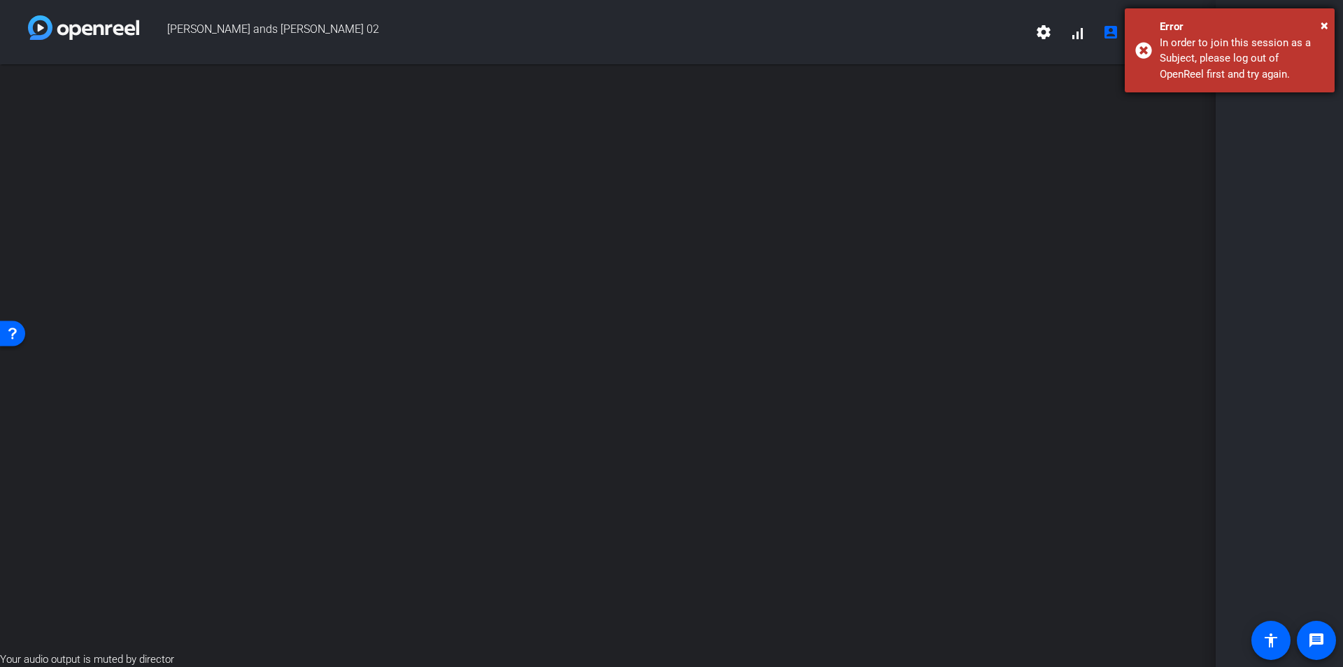
click at [1266, 55] on div "In order to join this session as a Subject, please log out of OpenReel first an…" at bounding box center [1242, 59] width 164 height 48
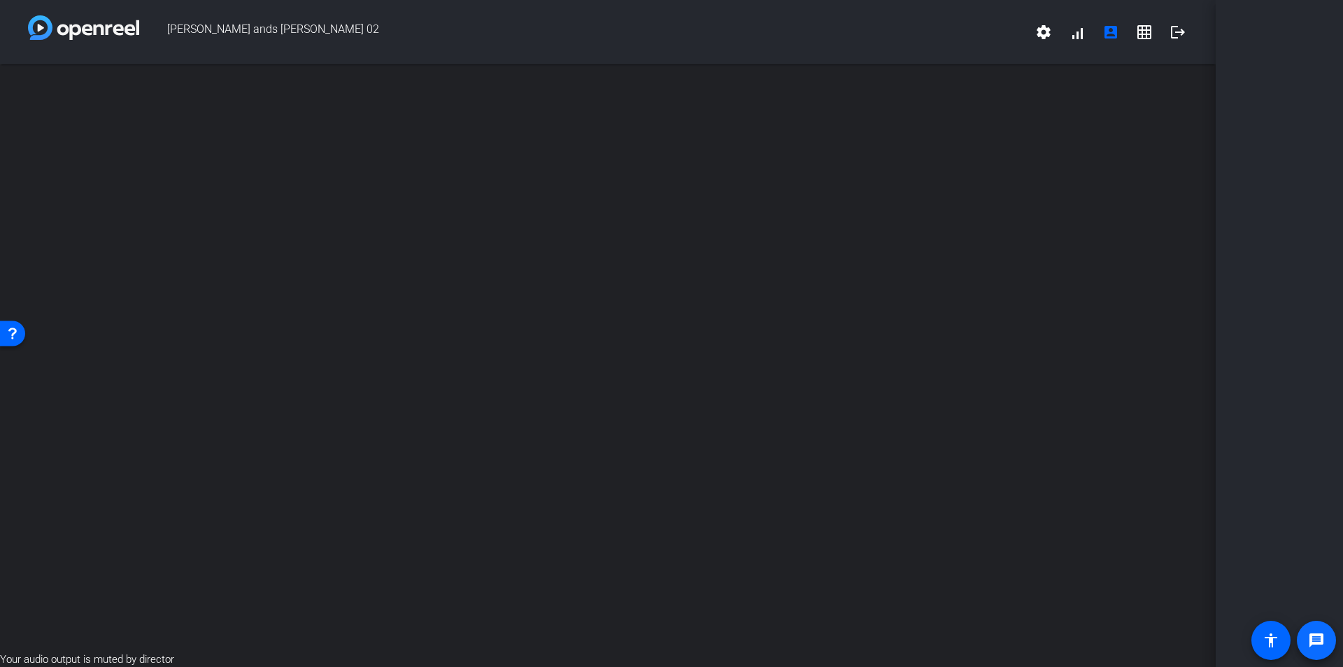
click at [1319, 637] on mat-icon "message" at bounding box center [1316, 640] width 17 height 17
click at [94, 36] on img at bounding box center [83, 27] width 111 height 24
click at [218, 24] on span "[PERSON_NAME] ands [PERSON_NAME] 02" at bounding box center [583, 32] width 888 height 34
